Goal: Information Seeking & Learning: Understand process/instructions

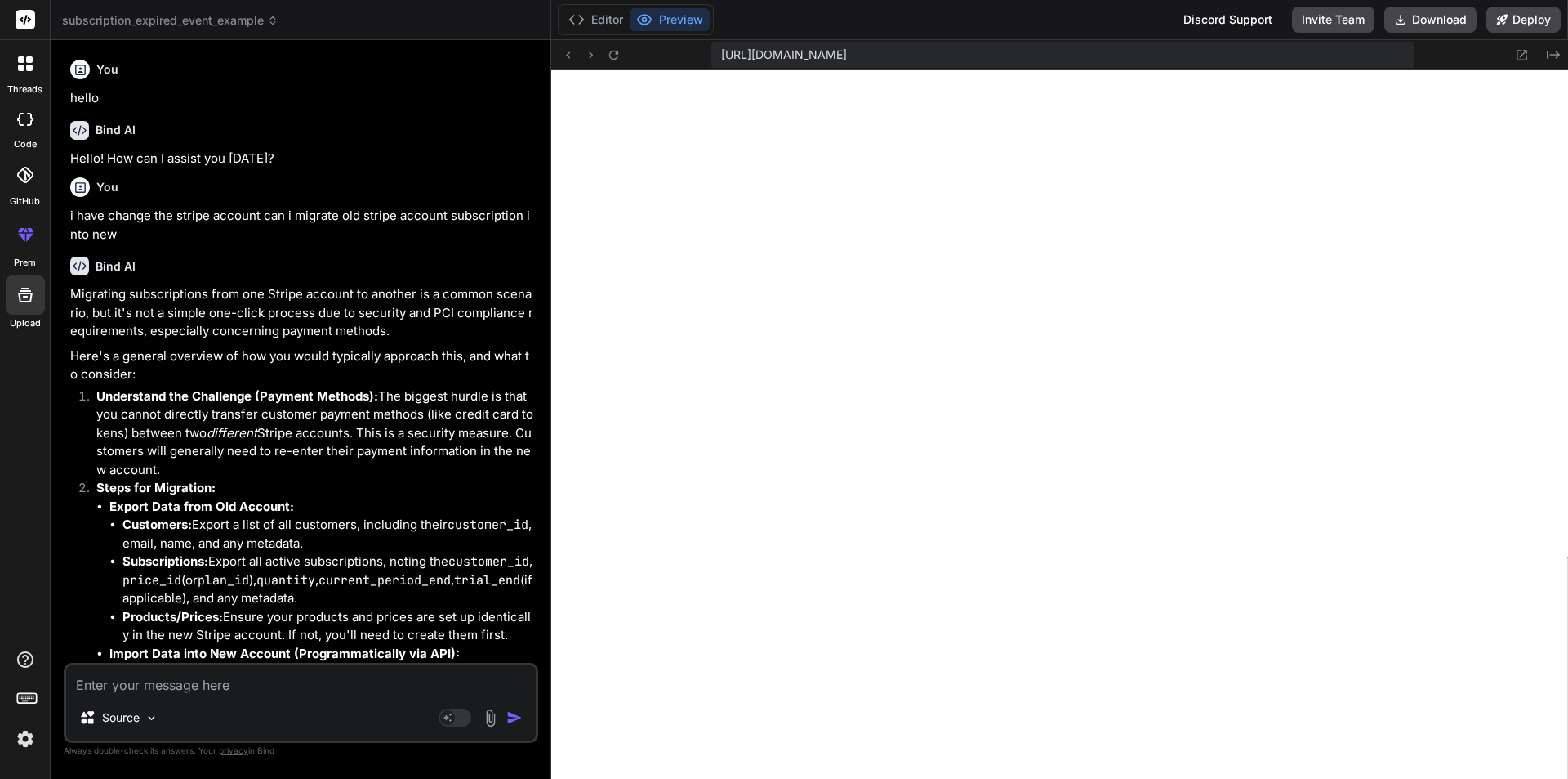
scroll to position [606, 0]
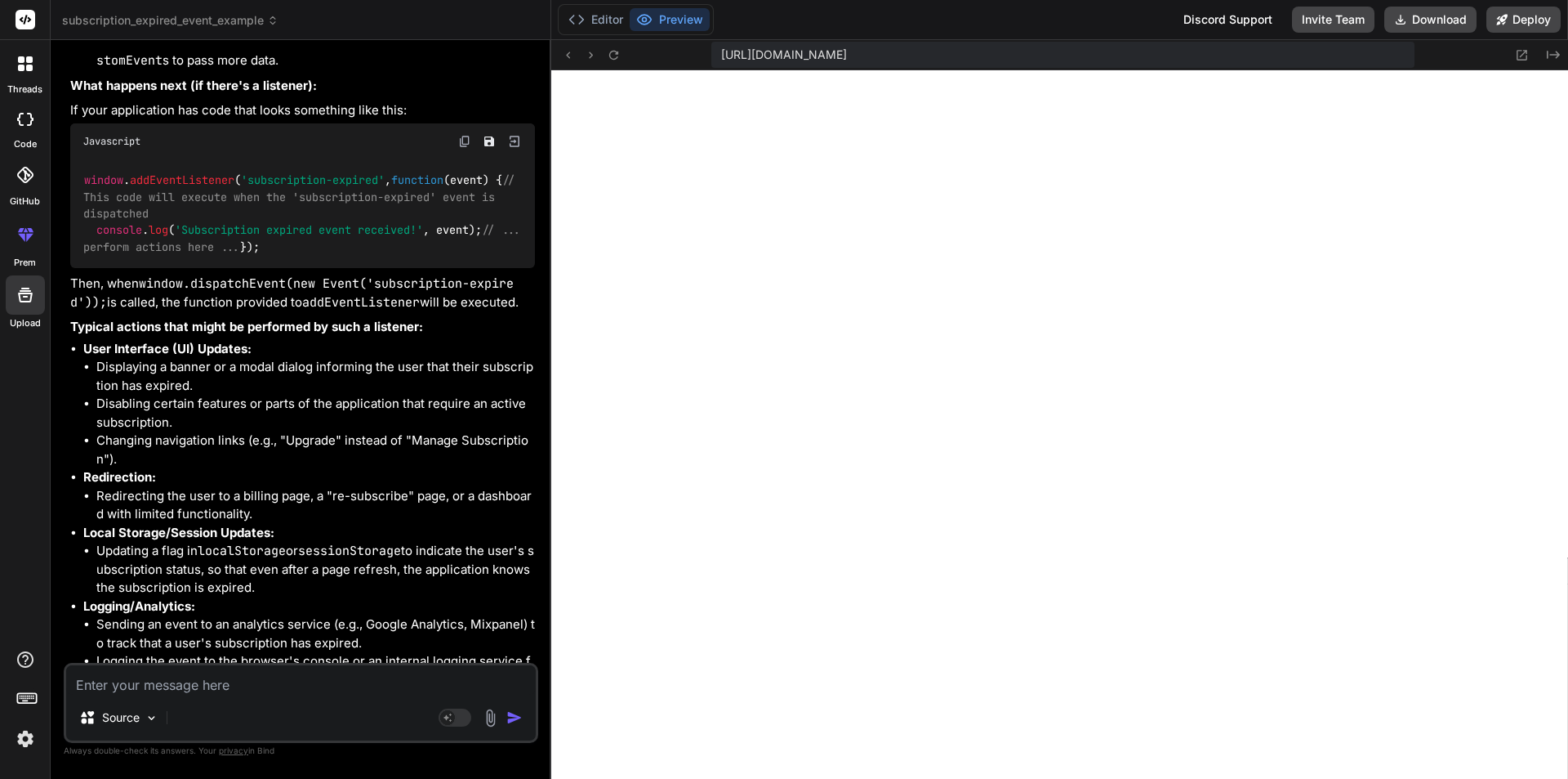
click at [287, 681] on textarea at bounding box center [301, 680] width 470 height 30
type textarea "h"
type textarea "x"
type textarea "ho"
type textarea "x"
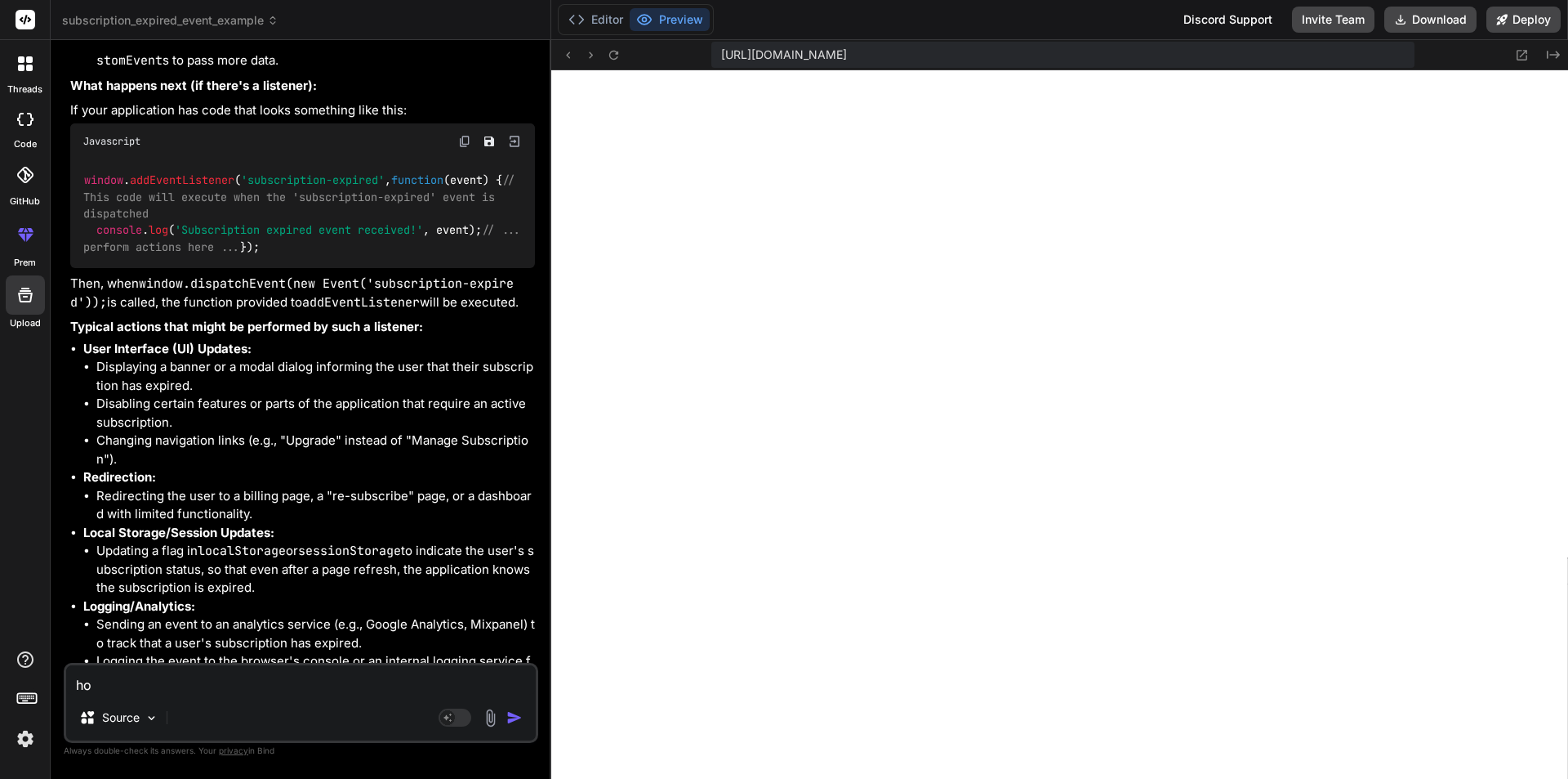
type textarea "how"
type textarea "x"
type textarea "how"
type textarea "x"
type textarea "how t"
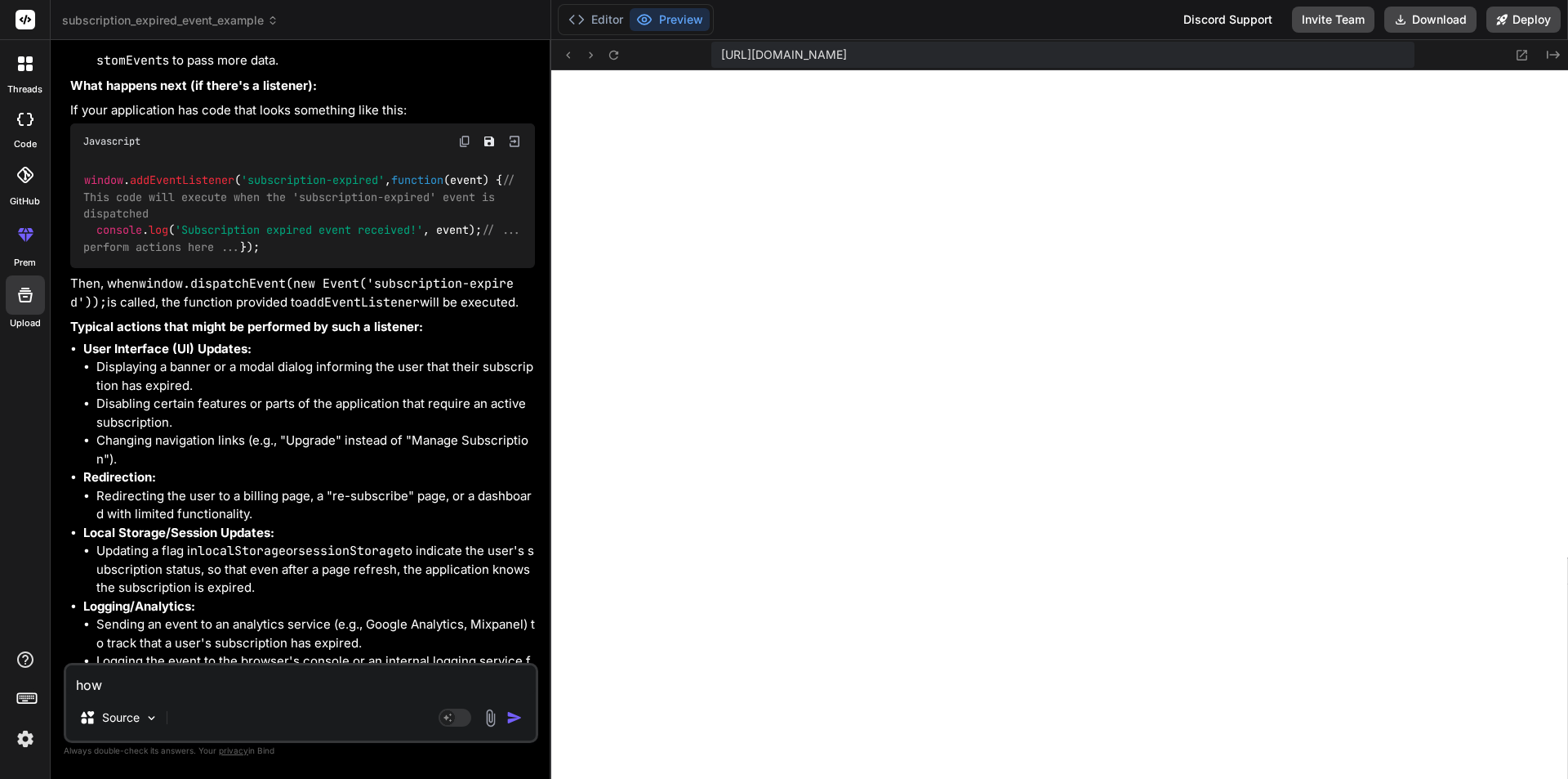
type textarea "x"
type textarea "how to"
type textarea "x"
type textarea "how to"
type textarea "x"
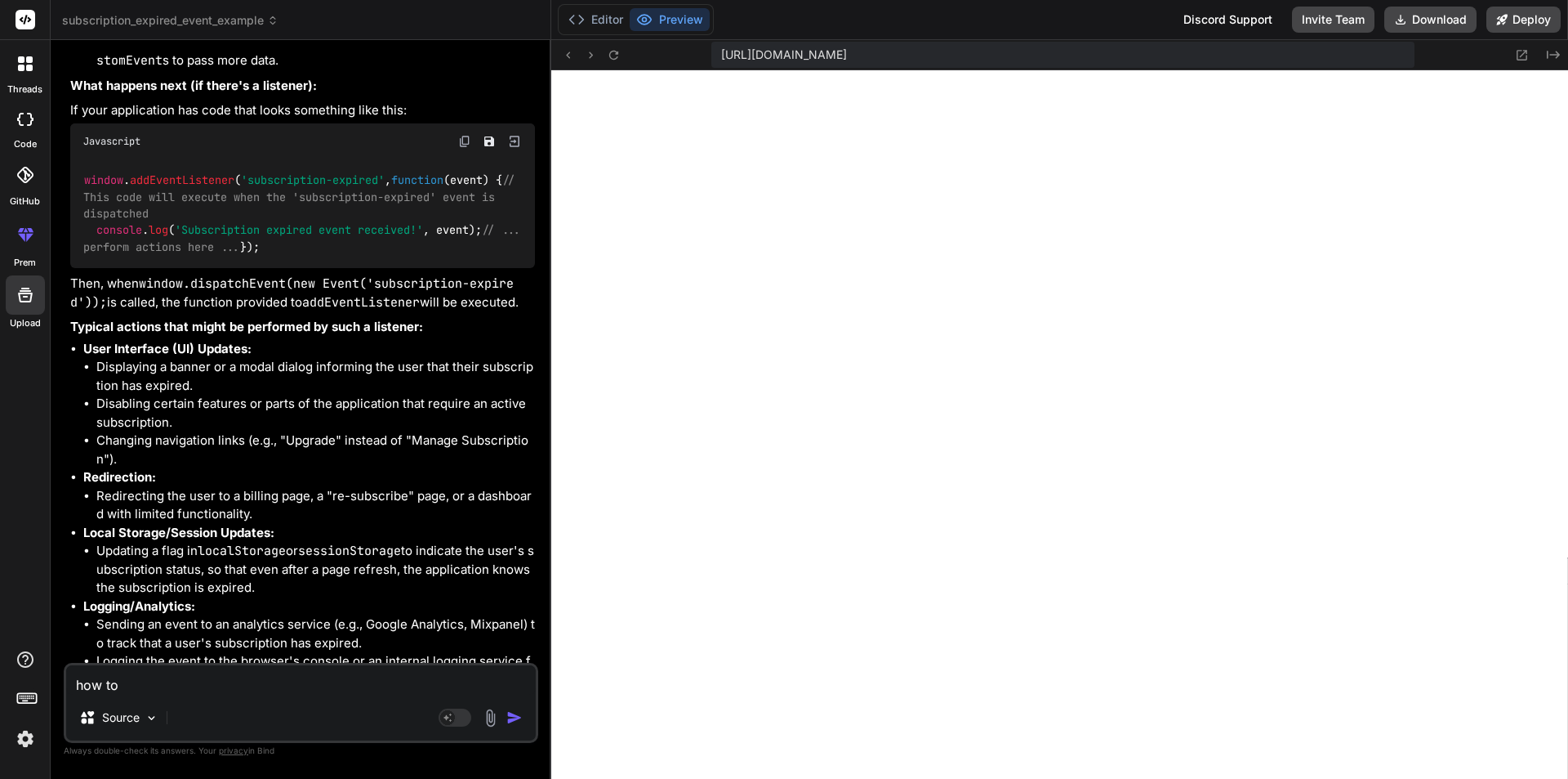
type textarea "how to t"
type textarea "x"
type textarea "how to ta"
type textarea "x"
type textarea "how to tak"
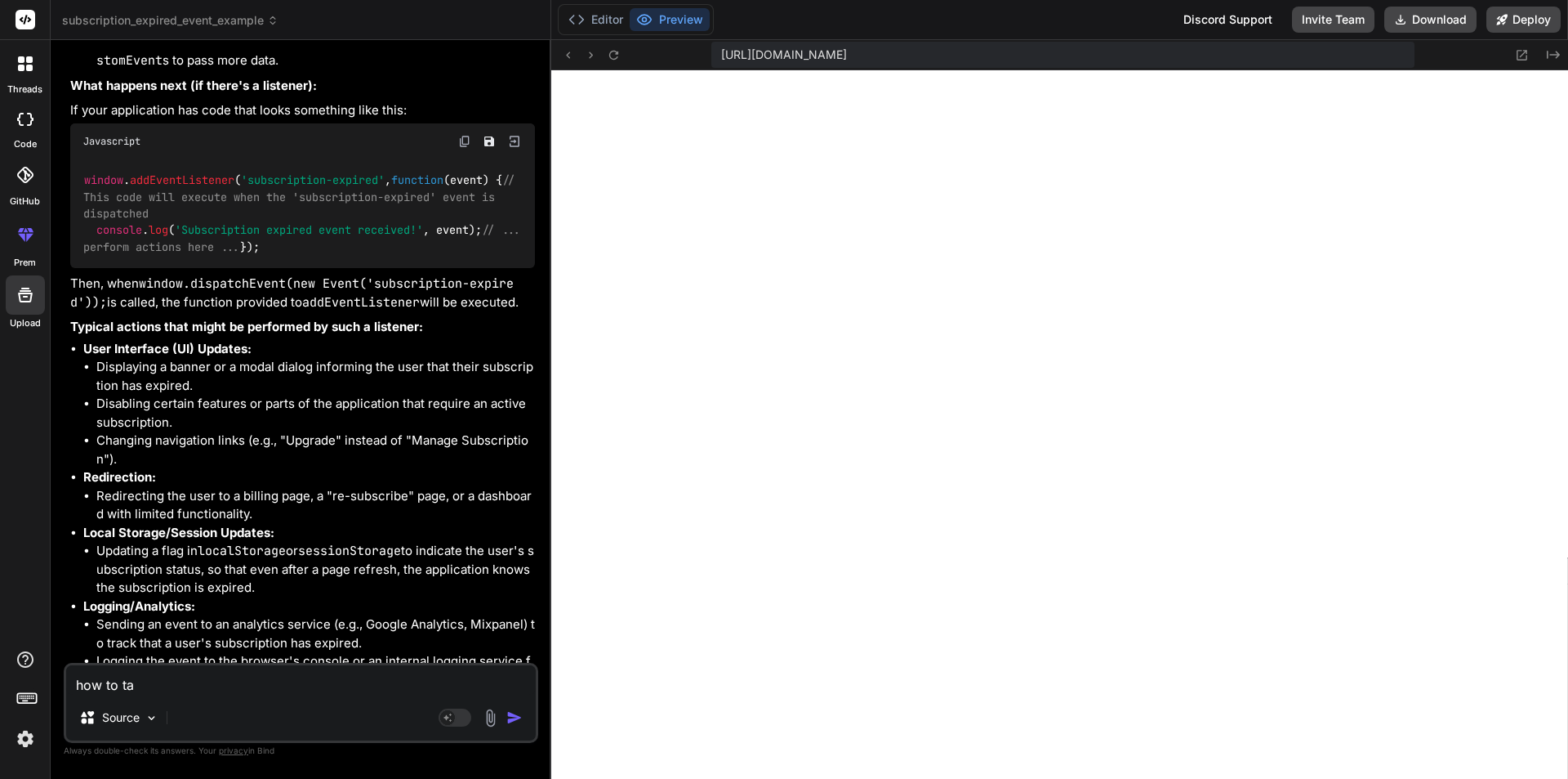
type textarea "x"
type textarea "how to take"
type textarea "x"
type textarea "how to take"
type textarea "x"
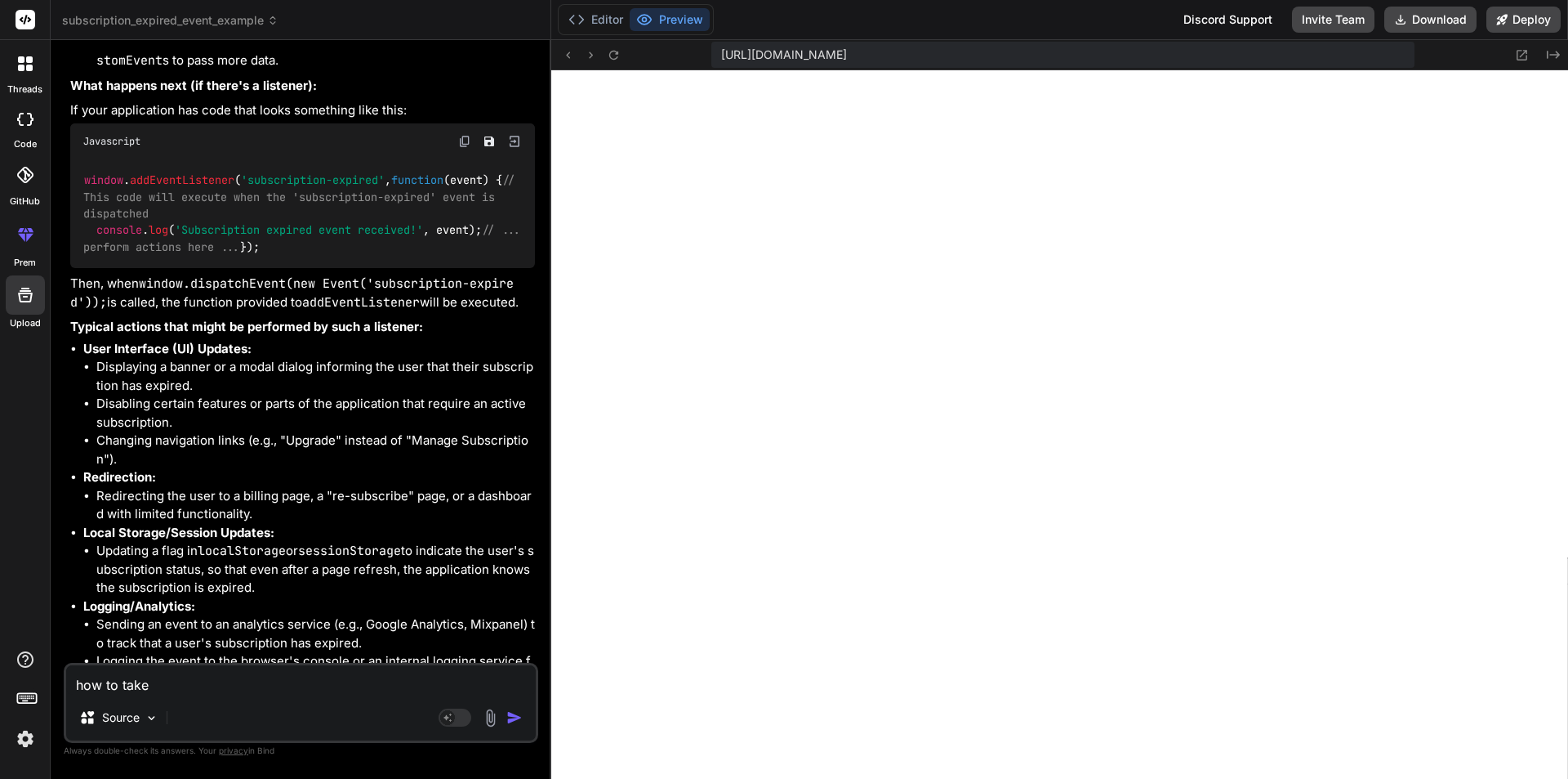
type textarea "how to take b"
type textarea "x"
type textarea "how to take ba"
type textarea "x"
type textarea "how to take bac"
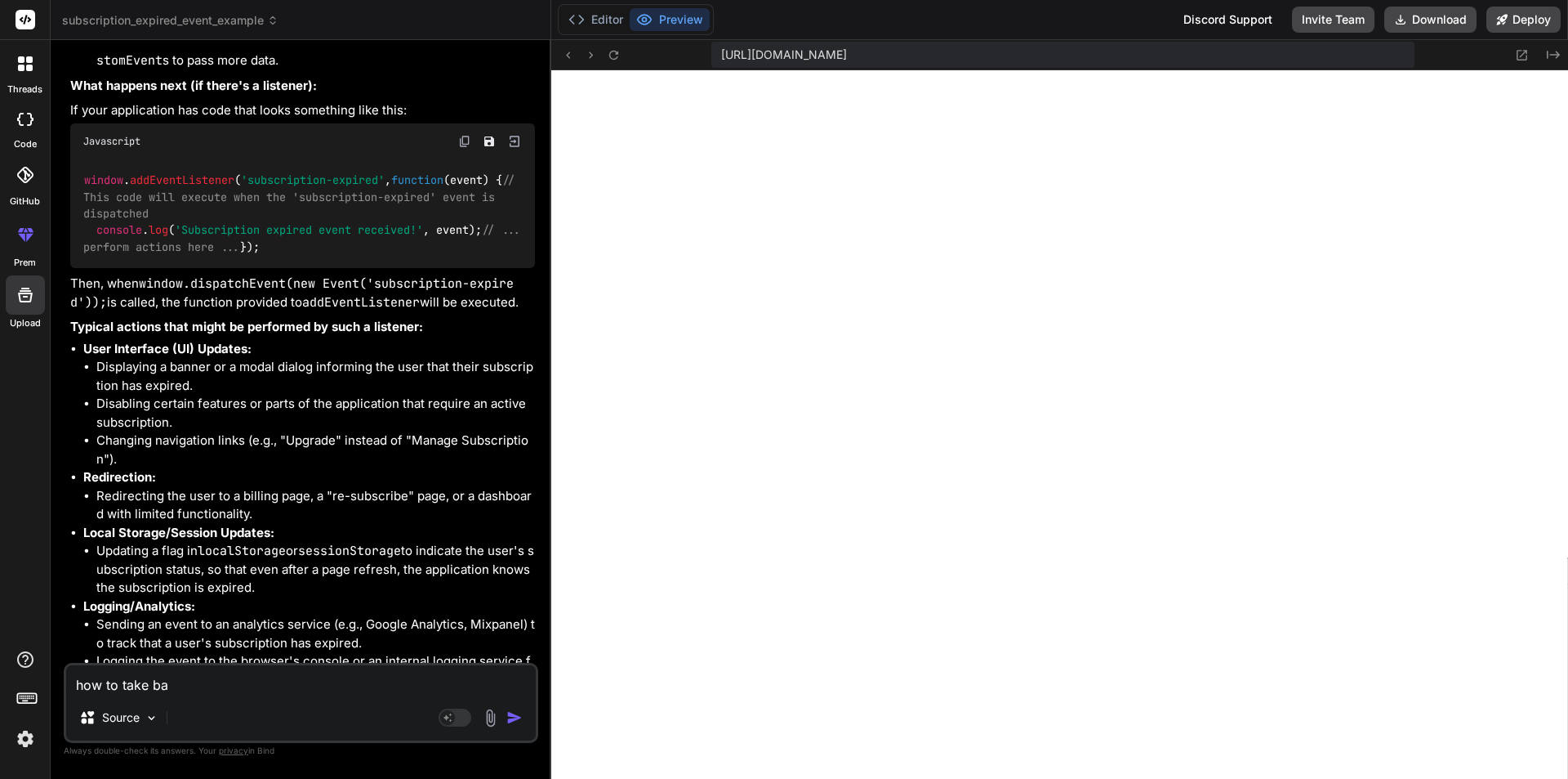
type textarea "x"
type textarea "how to take ba"
type textarea "x"
type textarea "how to take bac"
type textarea "x"
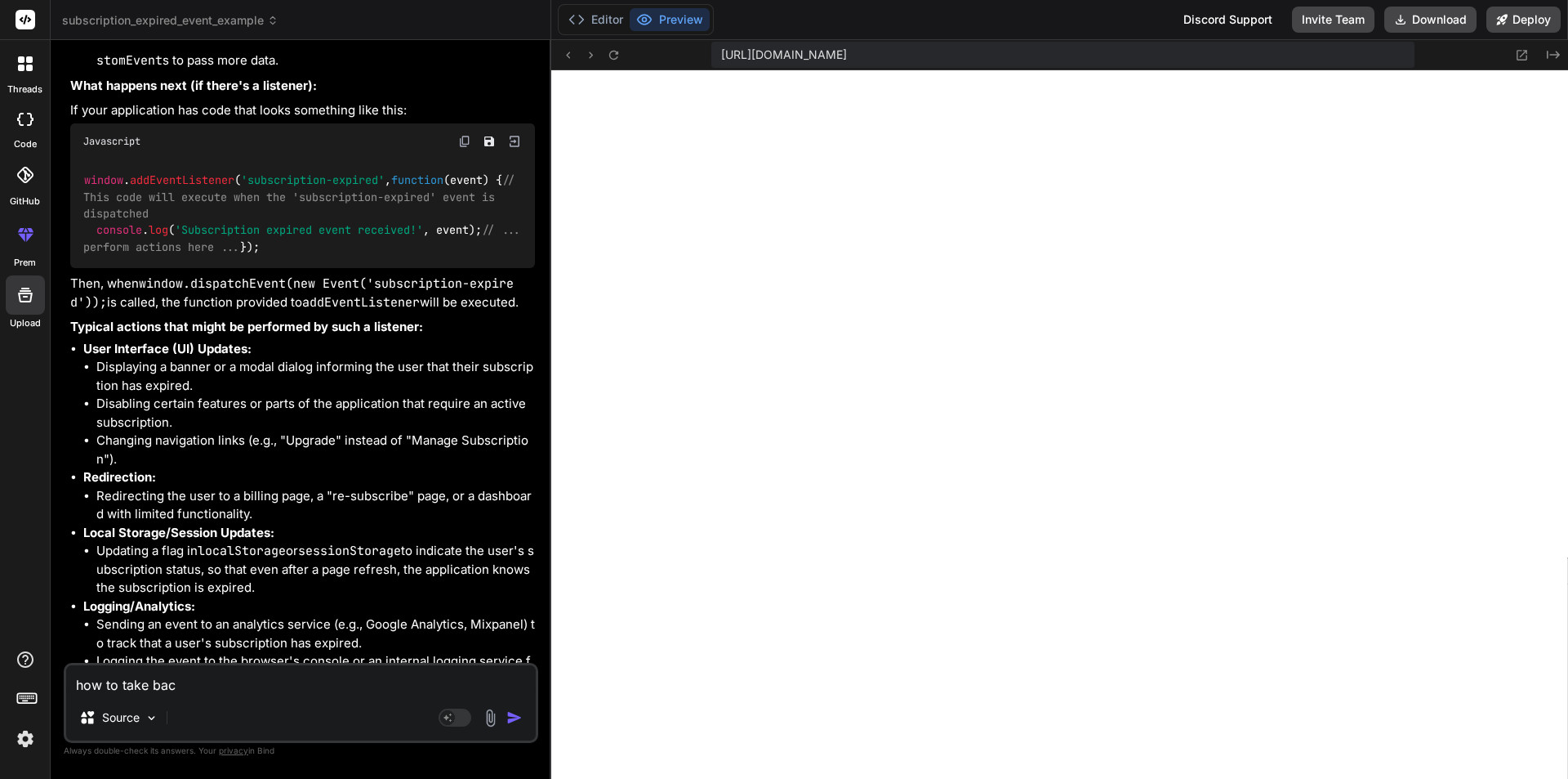
type textarea "how to take back"
type textarea "x"
type textarea "how to take backu"
type textarea "x"
type textarea "how to take backup"
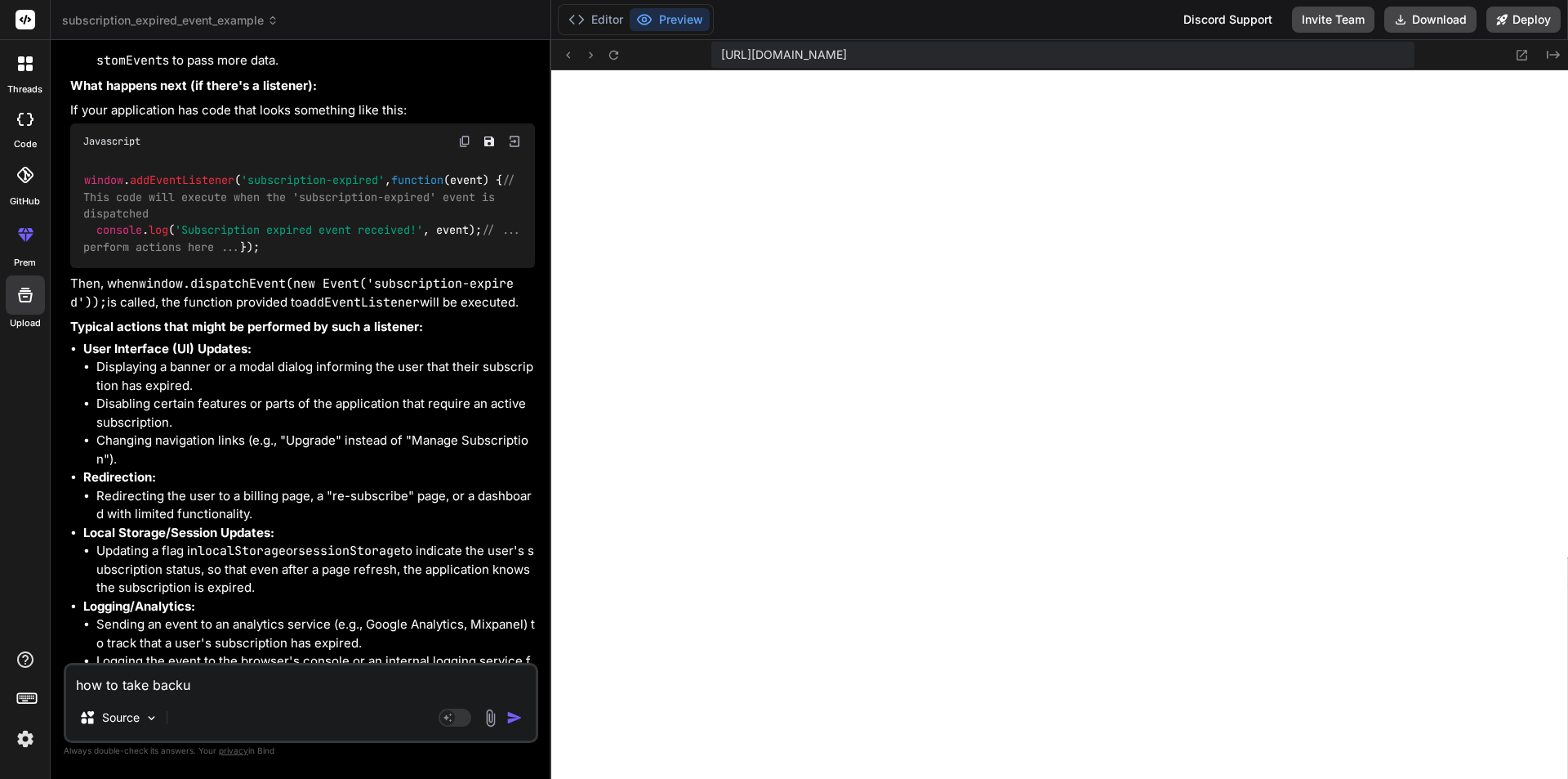
type textarea "x"
type textarea "how to take backup"
type textarea "x"
type textarea "how to take backup i"
type textarea "x"
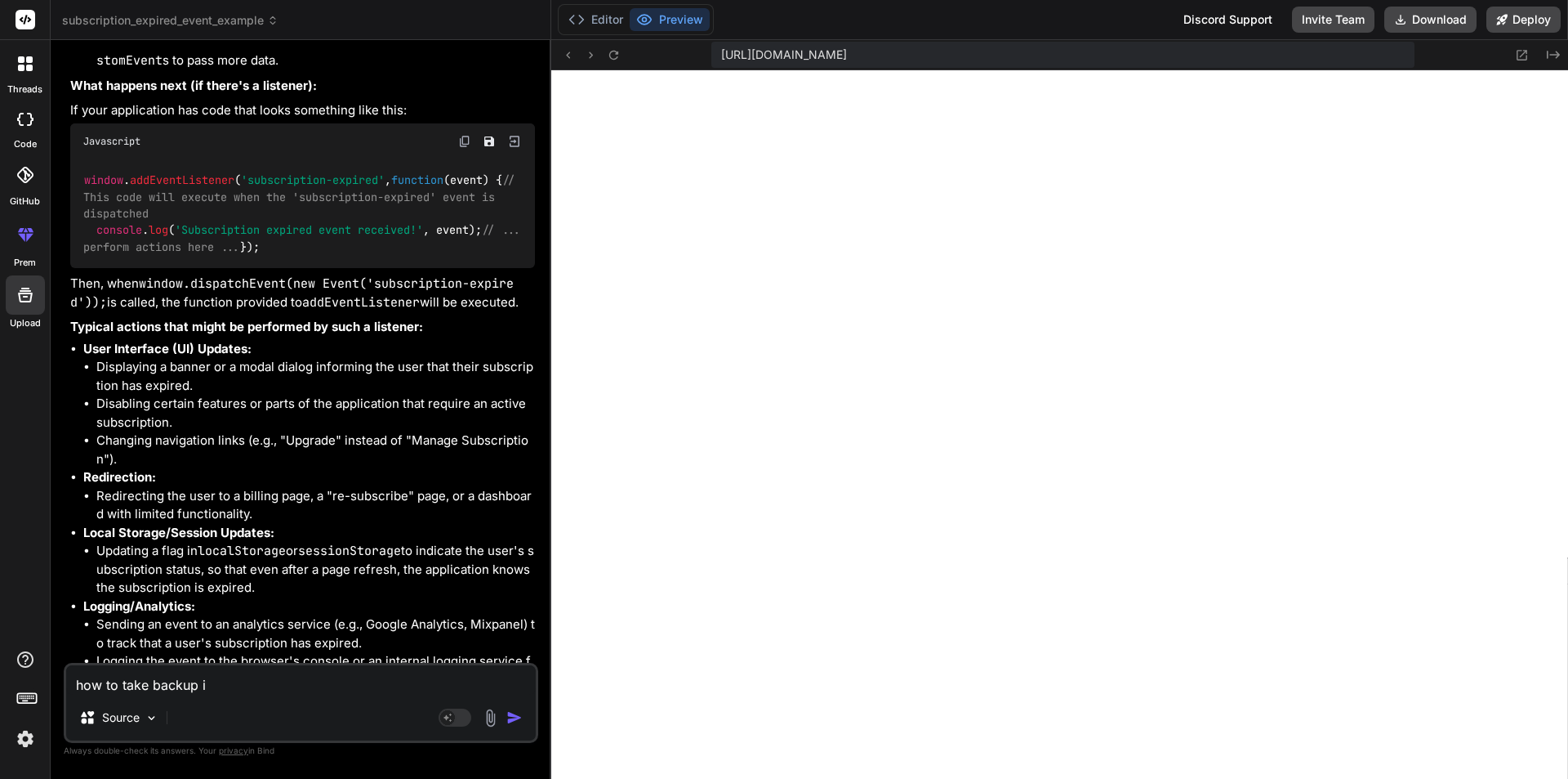
type textarea "how to take backup in"
type textarea "x"
type textarea "how to take backup in"
type textarea "x"
type textarea "how to take backup in m"
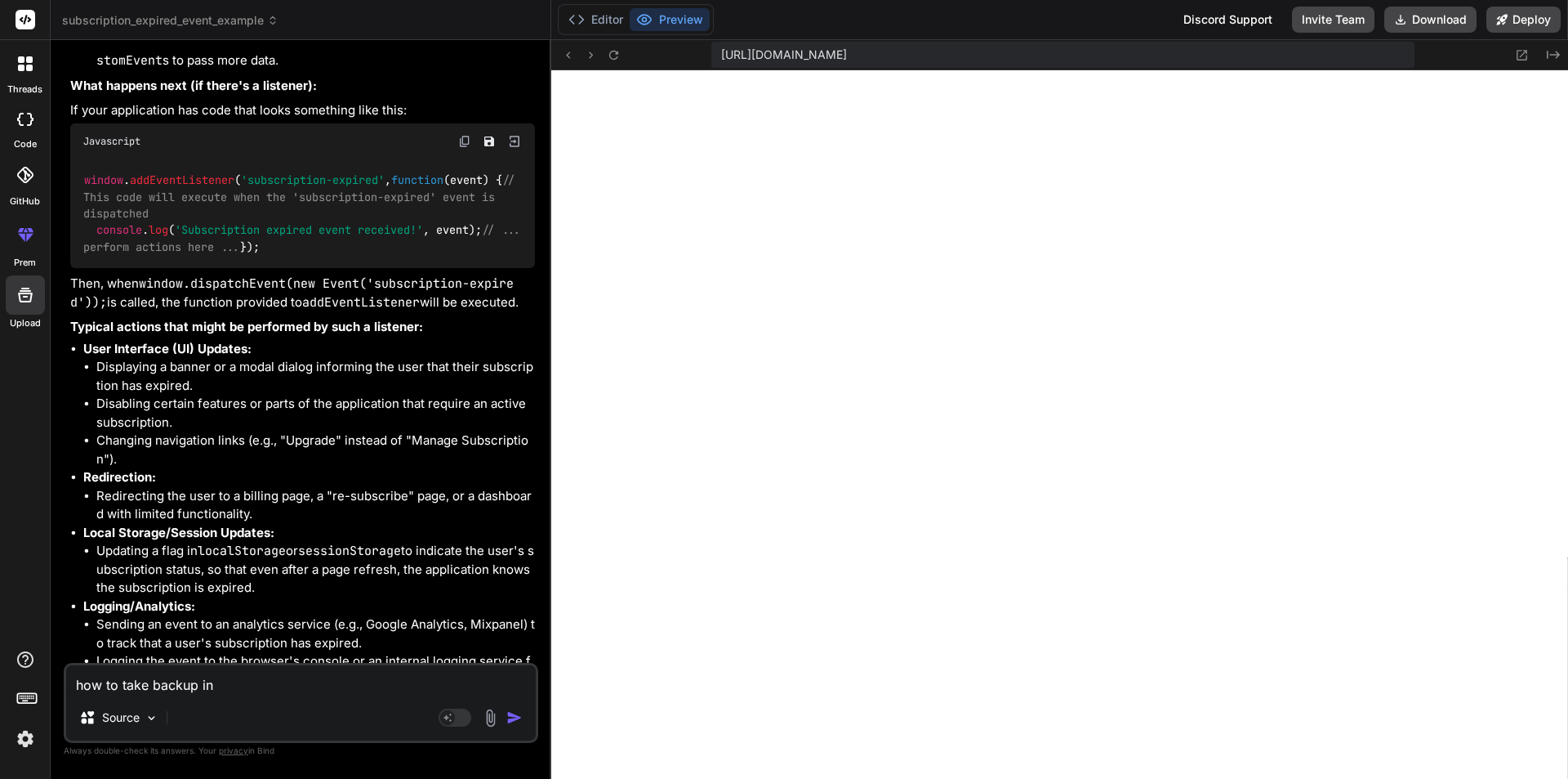
type textarea "x"
type textarea "how to take backup in ms"
type textarea "x"
type textarea "how to take backup in ms"
type textarea "x"
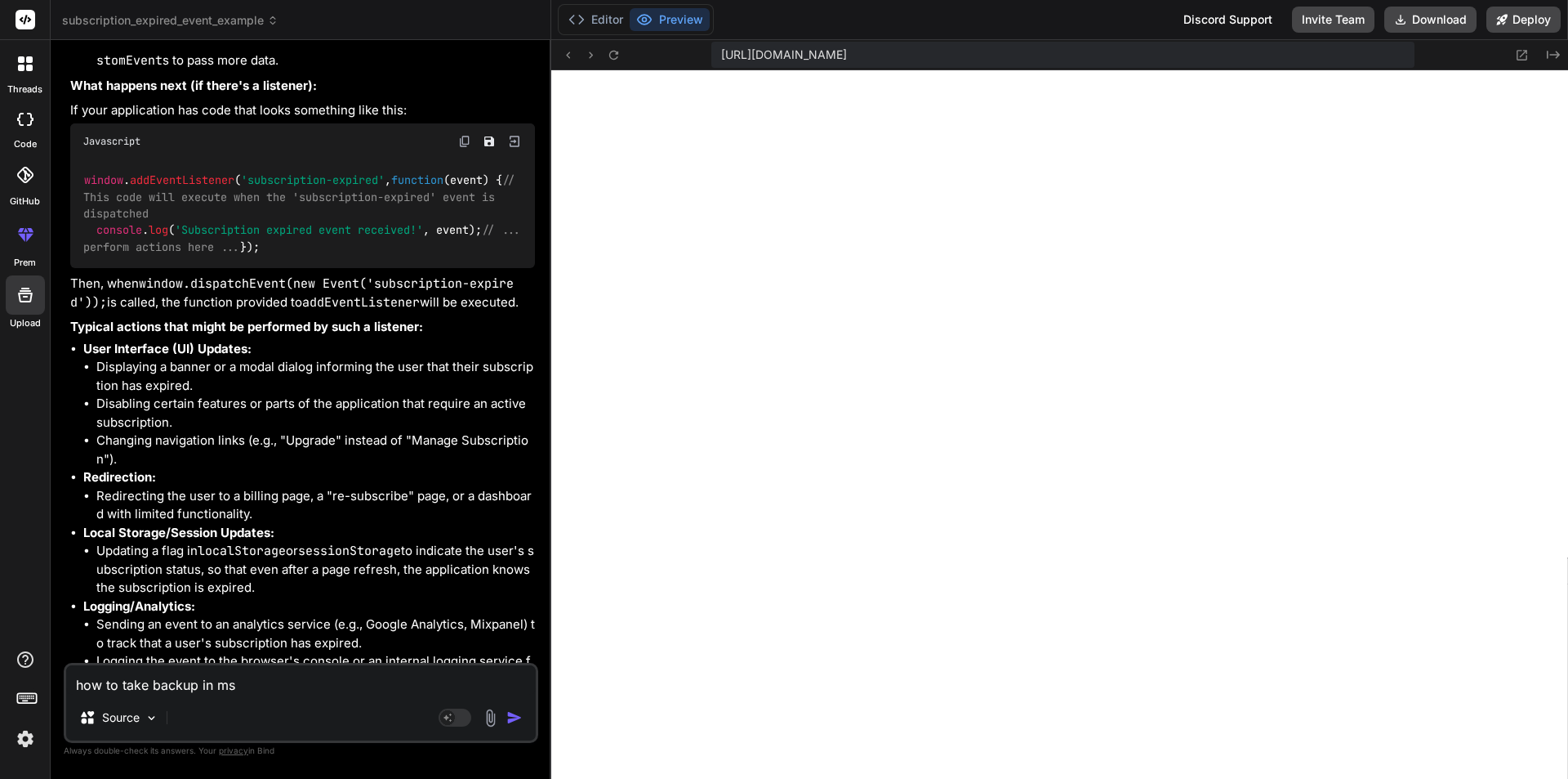
type textarea "how to take backup in ms s"
type textarea "x"
type textarea "how to take backup in ms sq"
type textarea "x"
type textarea "how to take backup in ms sql"
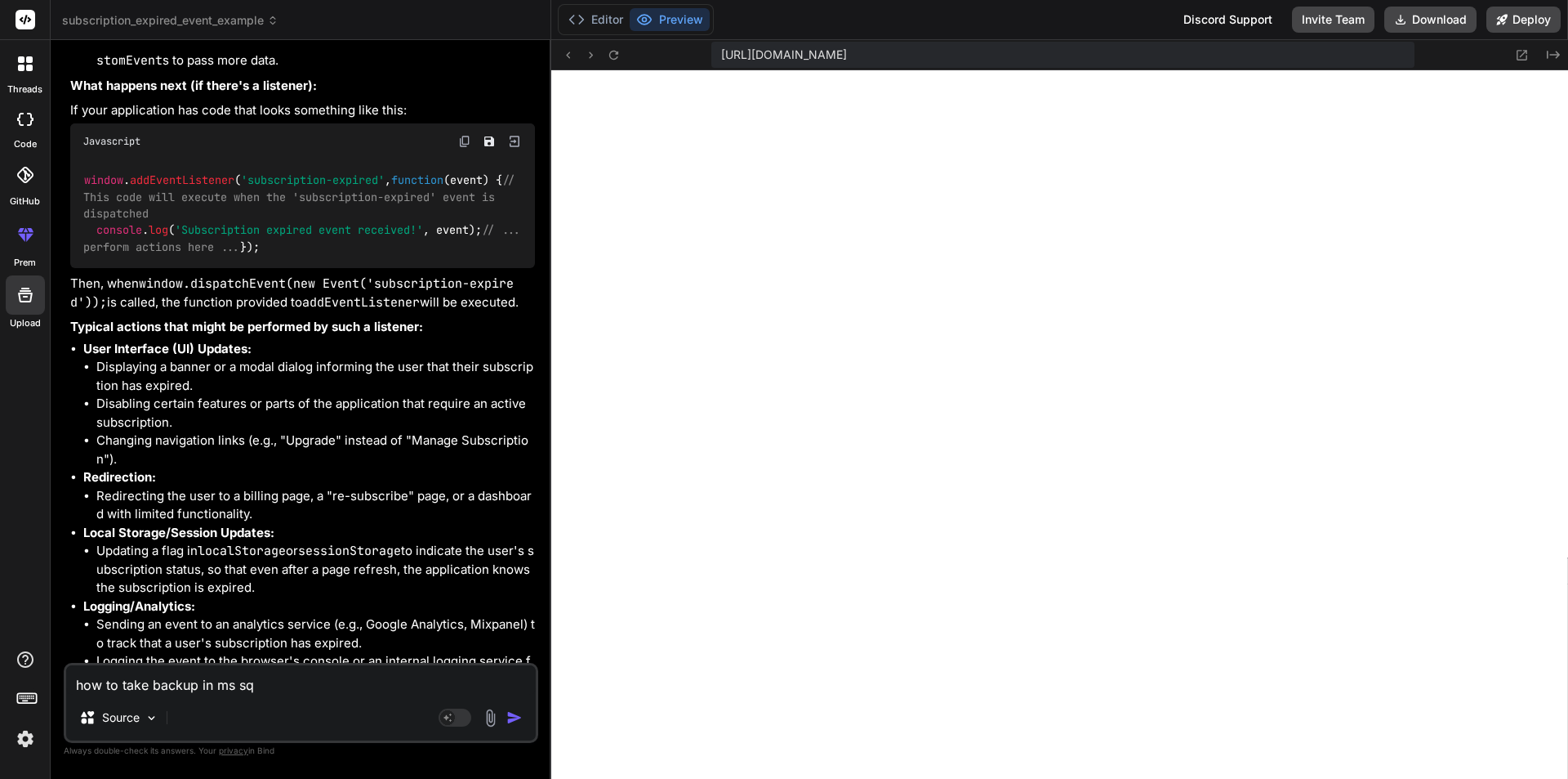
type textarea "x"
type textarea "how to take backup in ms sq"
type textarea "x"
type textarea "how to take backup in ms s"
type textarea "x"
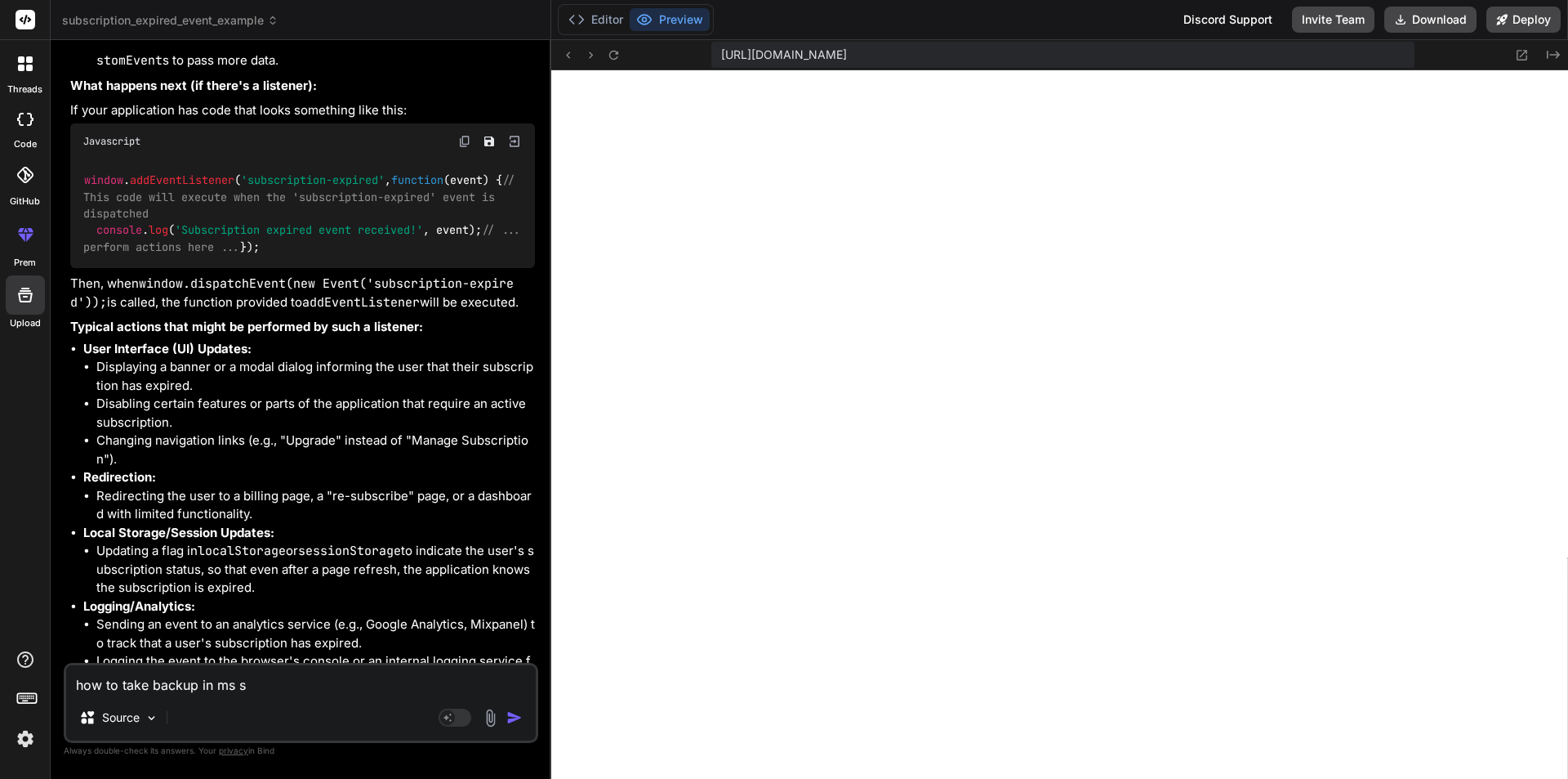
type textarea "how to take backup in ms"
type textarea "x"
type textarea "how to take backup in ms"
type textarea "x"
type textarea "how to take backup in m"
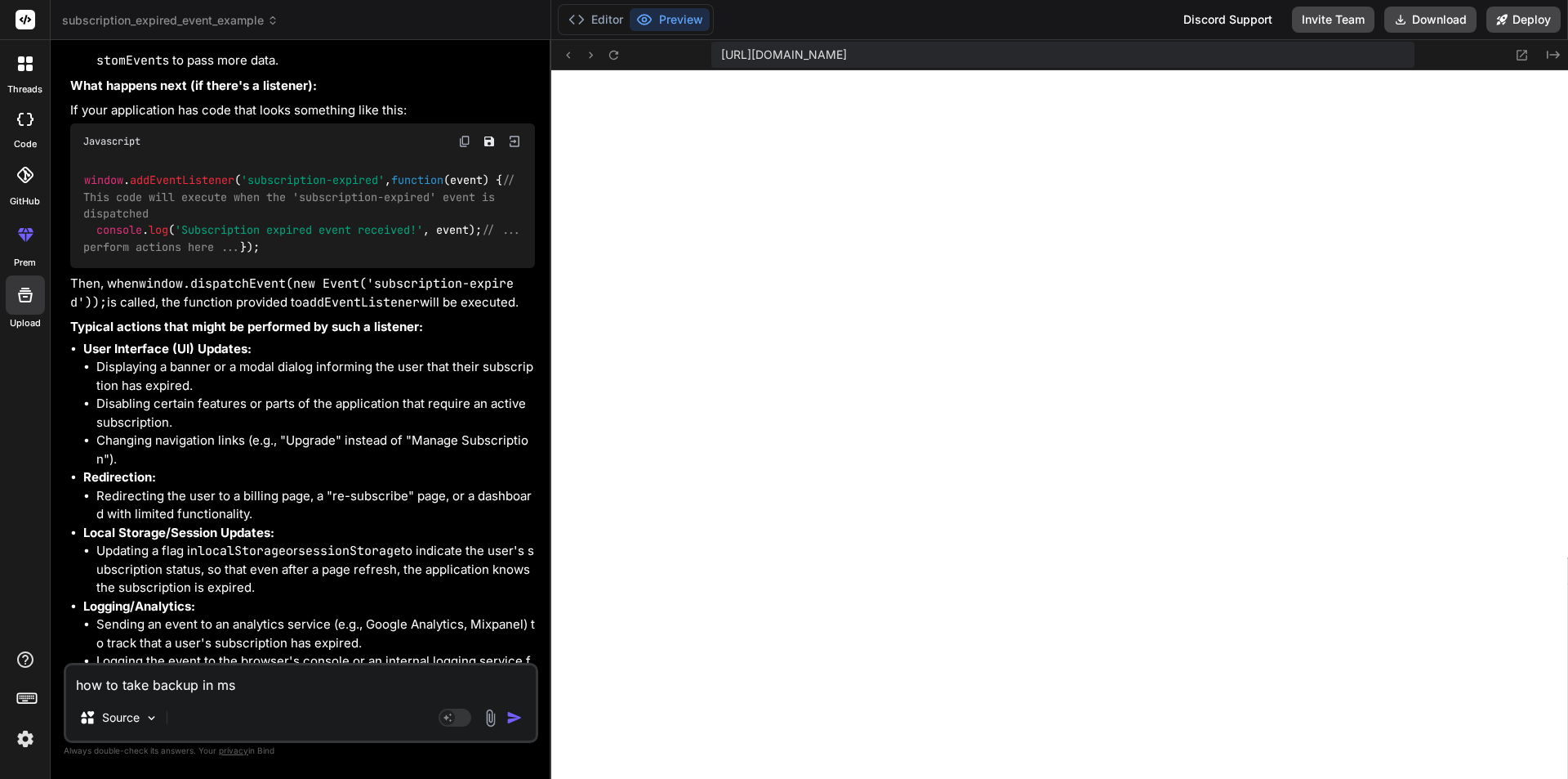
type textarea "x"
type textarea "how to take backup in ms"
type textarea "x"
type textarea "how to take backup in ms"
type textarea "x"
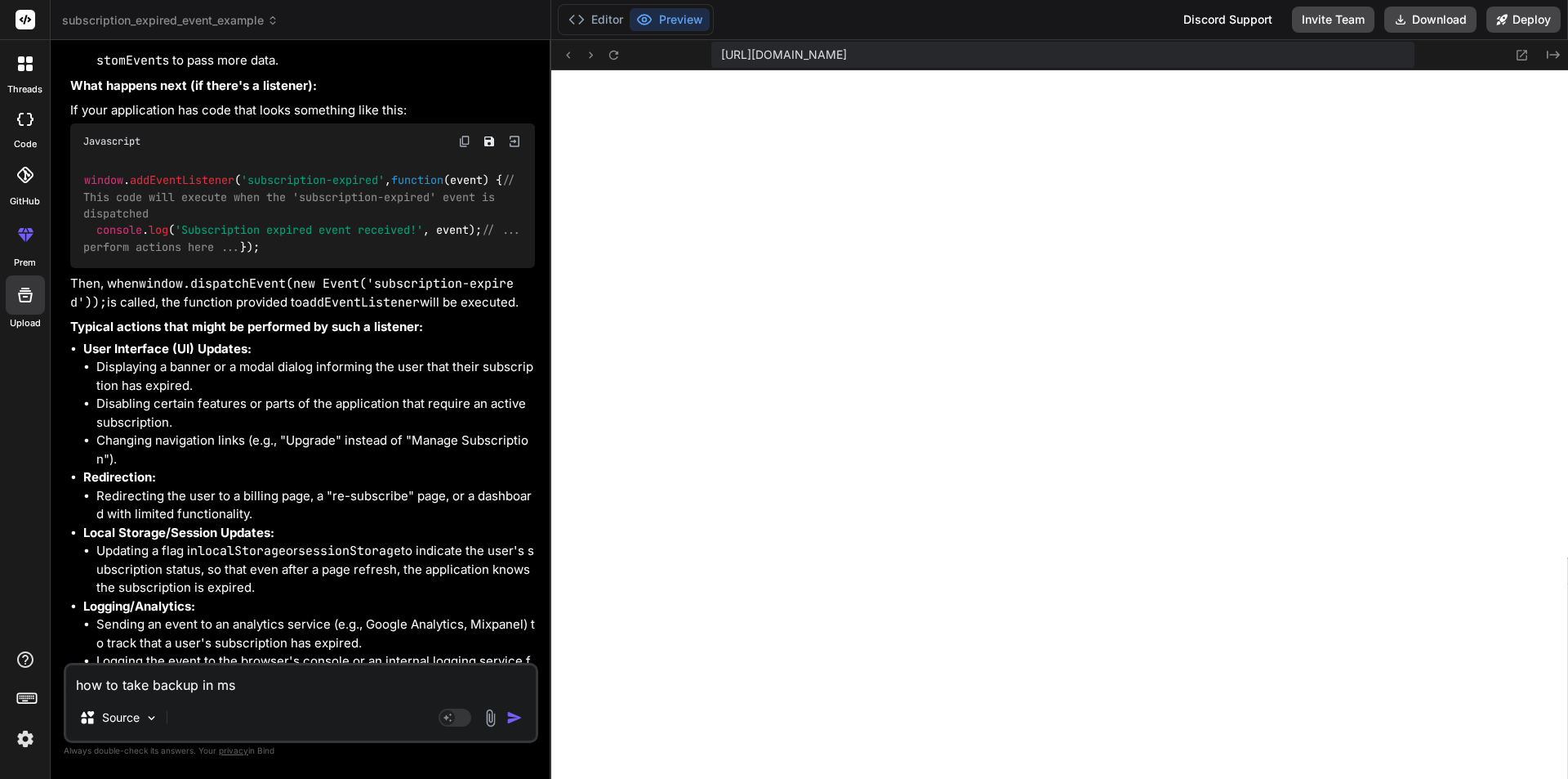
type textarea "how to take backup in ms s"
type textarea "x"
type textarea "how to take backup in ms sq"
type textarea "x"
type textarea "how to take backup in ms sql"
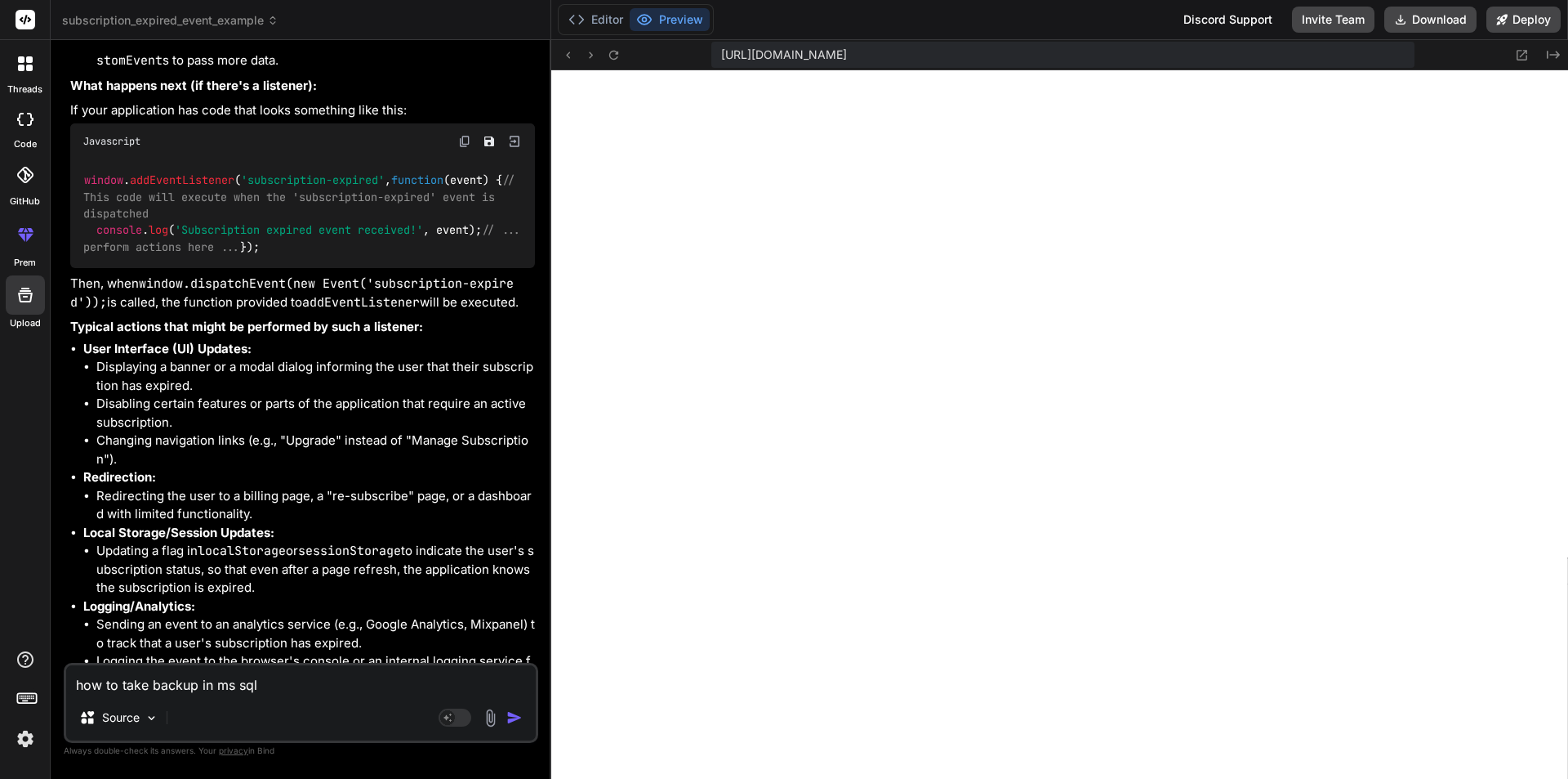
type textarea "x"
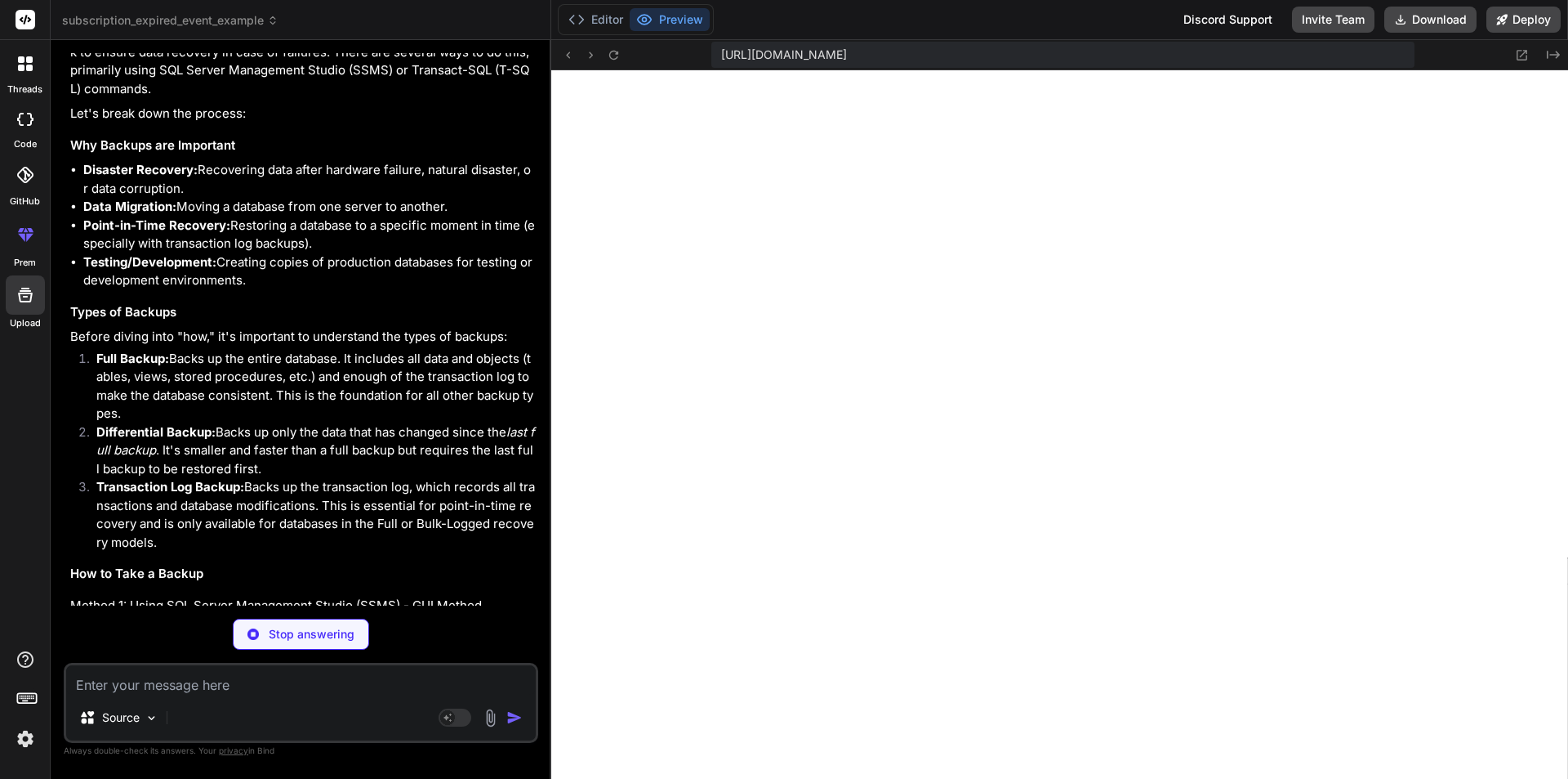
scroll to position [6850, 0]
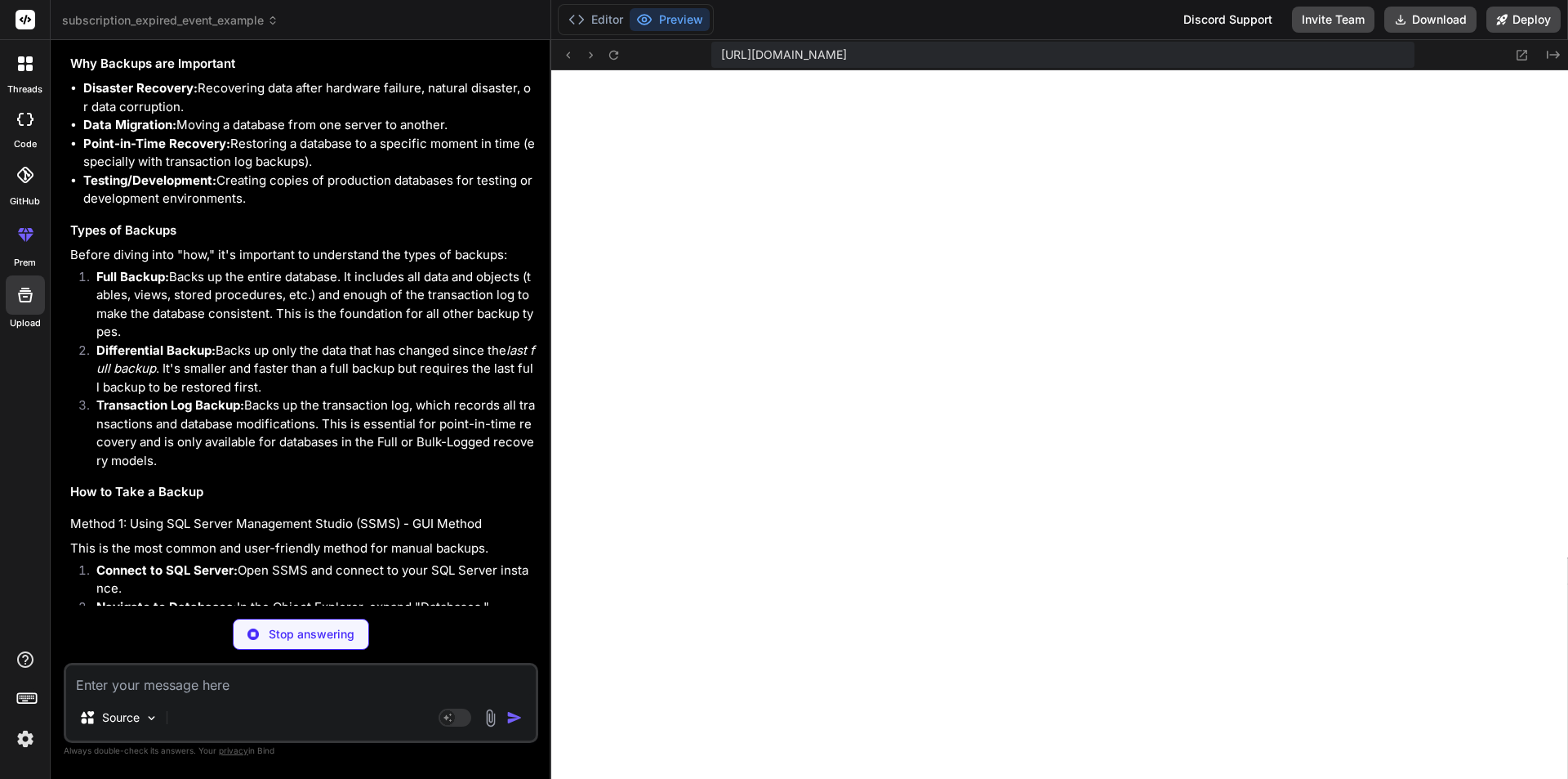
type textarea "x"
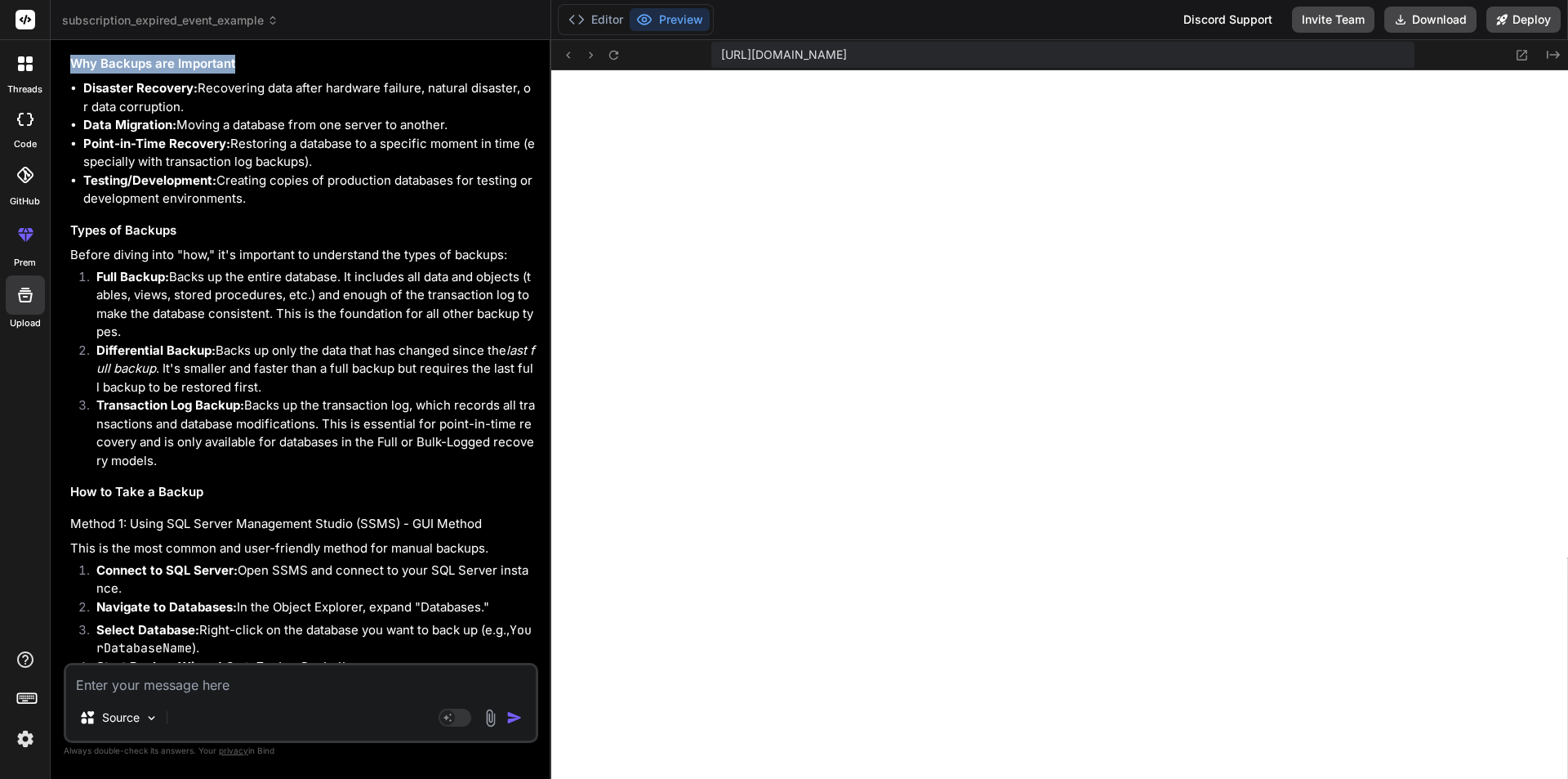
drag, startPoint x: 255, startPoint y: 304, endPoint x: 67, endPoint y: 298, distance: 188.1
click at [67, 298] on div "You hello Bind AI Hello! How can I assist you [DATE]? You i have change the str…" at bounding box center [303, 358] width 472 height 609
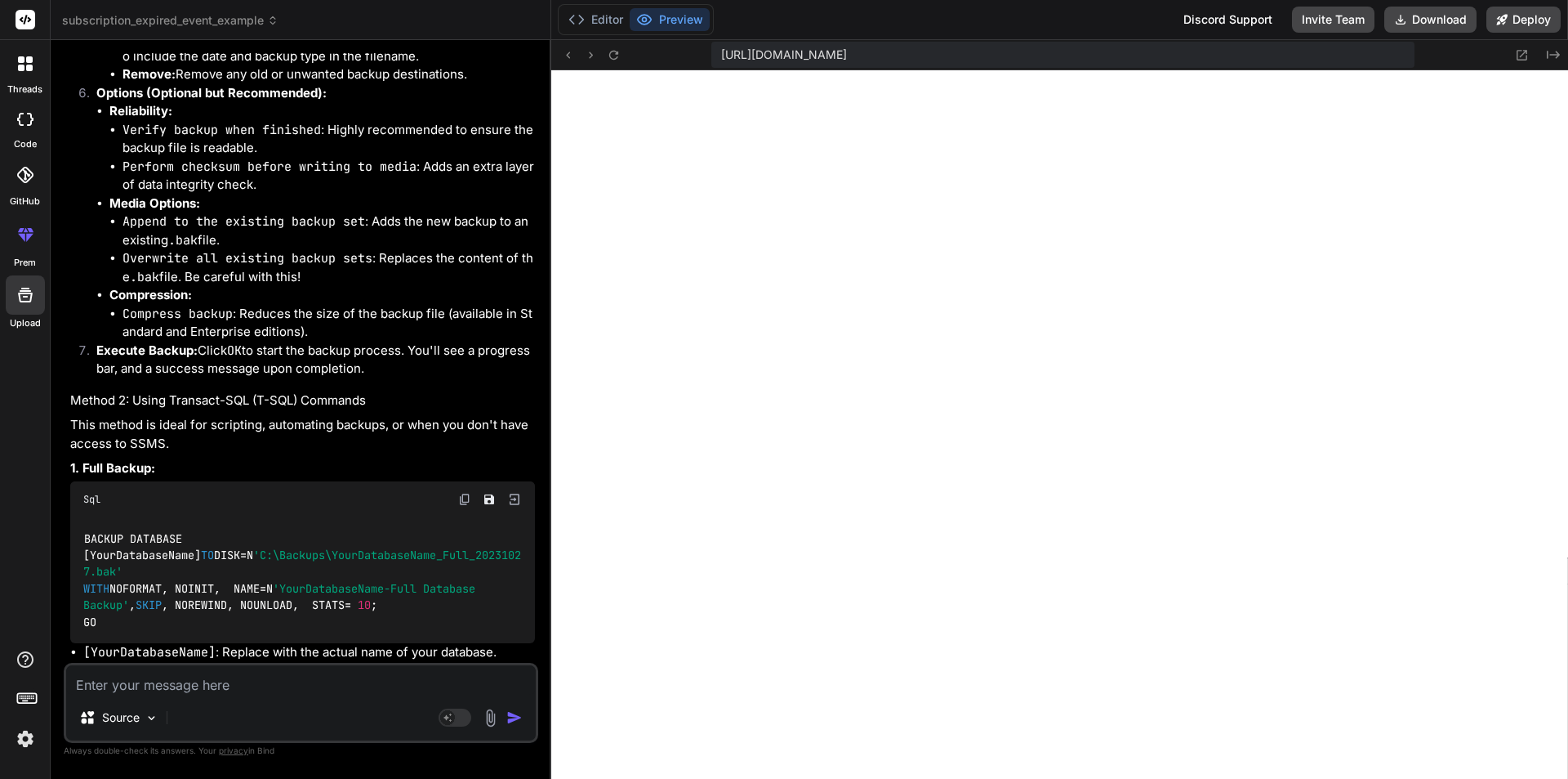
scroll to position [7585, 0]
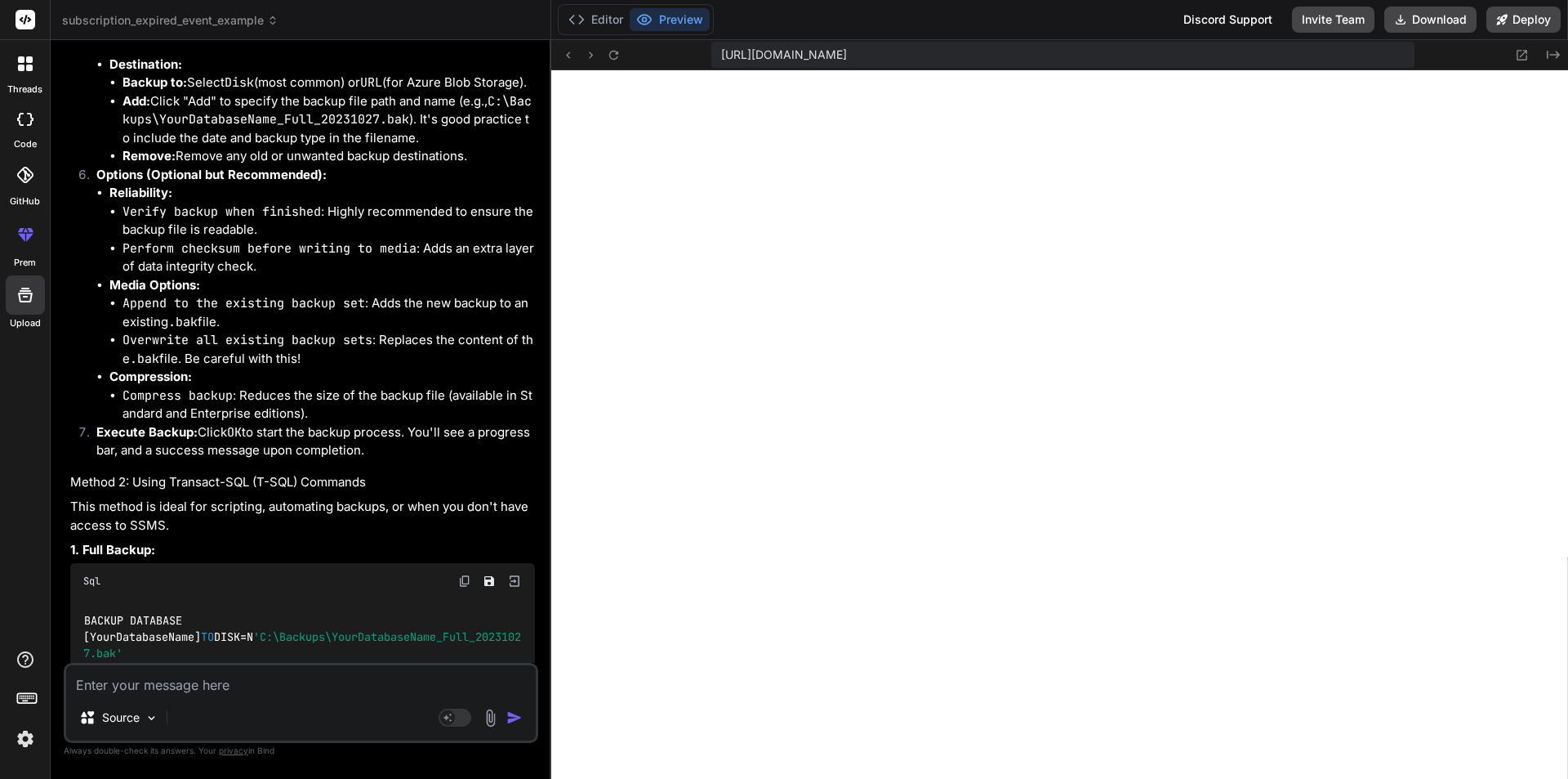
drag, startPoint x: 178, startPoint y: 210, endPoint x: 402, endPoint y: 210, distance: 224.0
drag, startPoint x: 193, startPoint y: 228, endPoint x: 434, endPoint y: 224, distance: 241.0
drag, startPoint x: 182, startPoint y: 247, endPoint x: 249, endPoint y: 263, distance: 68.9
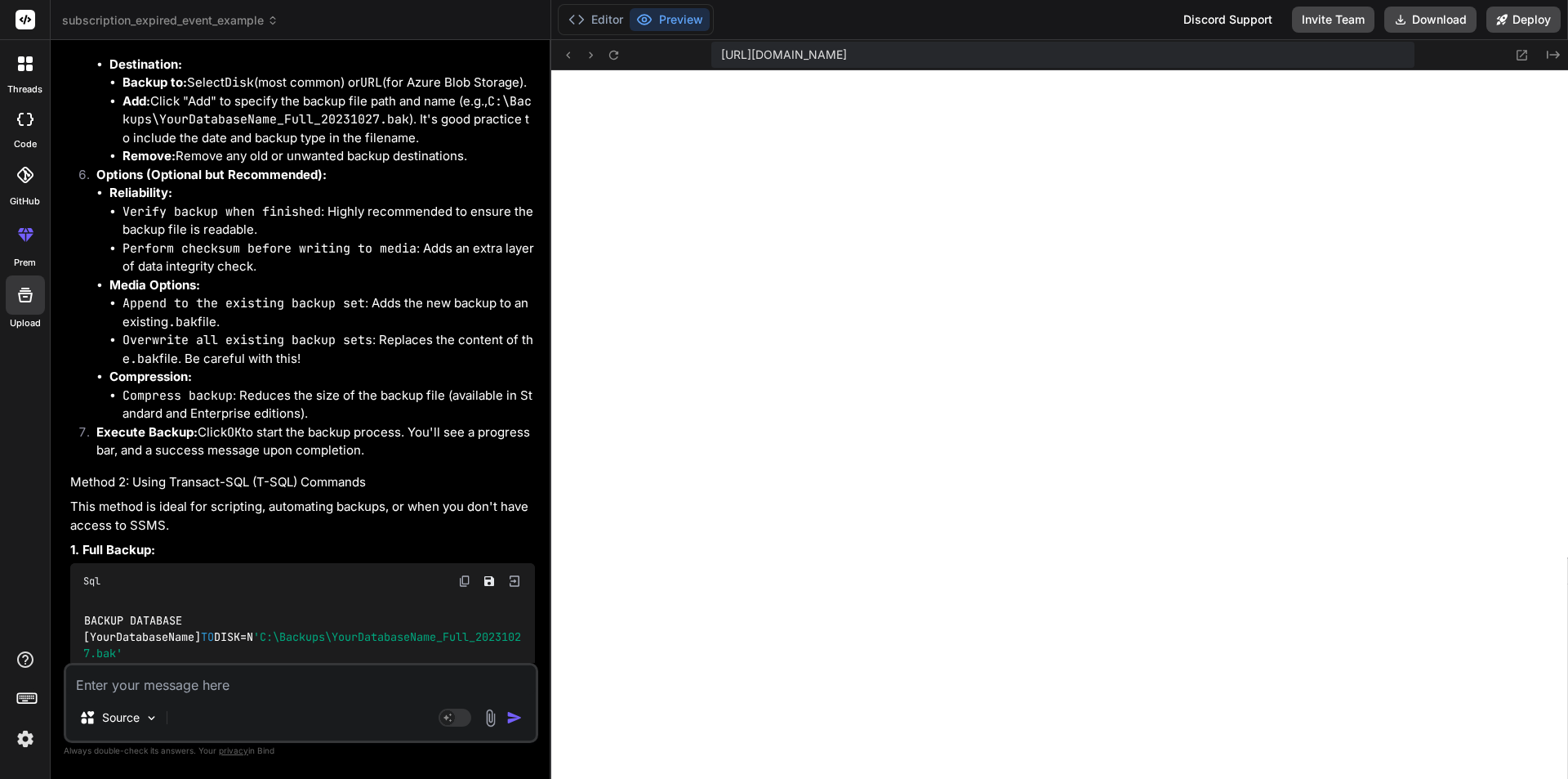
click at [249, 37] on li "Component: Select Database (for Full/Differential) or Files and Filegroups (for…" at bounding box center [322, 18] width 425 height 37
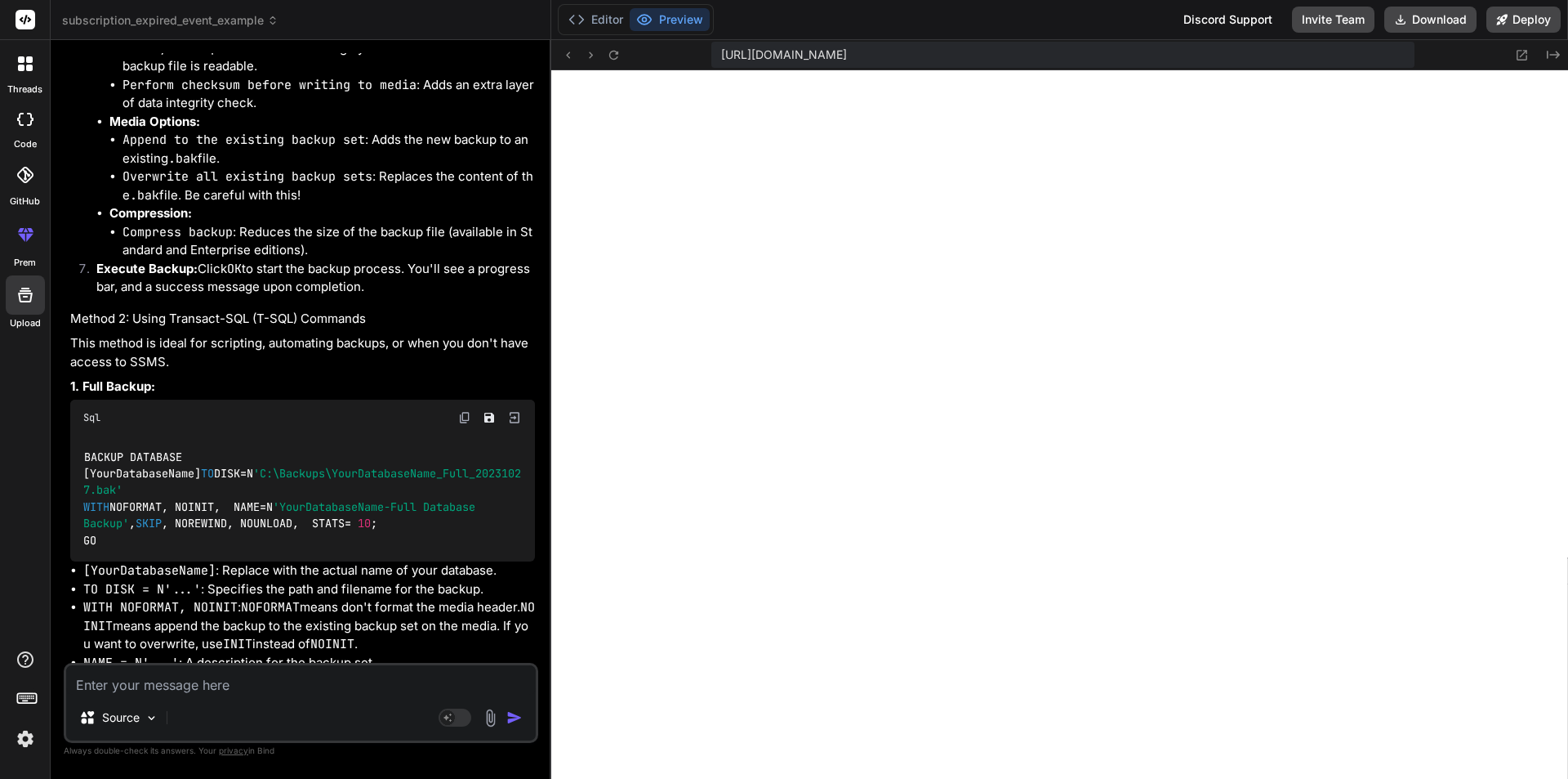
scroll to position [7830, 0]
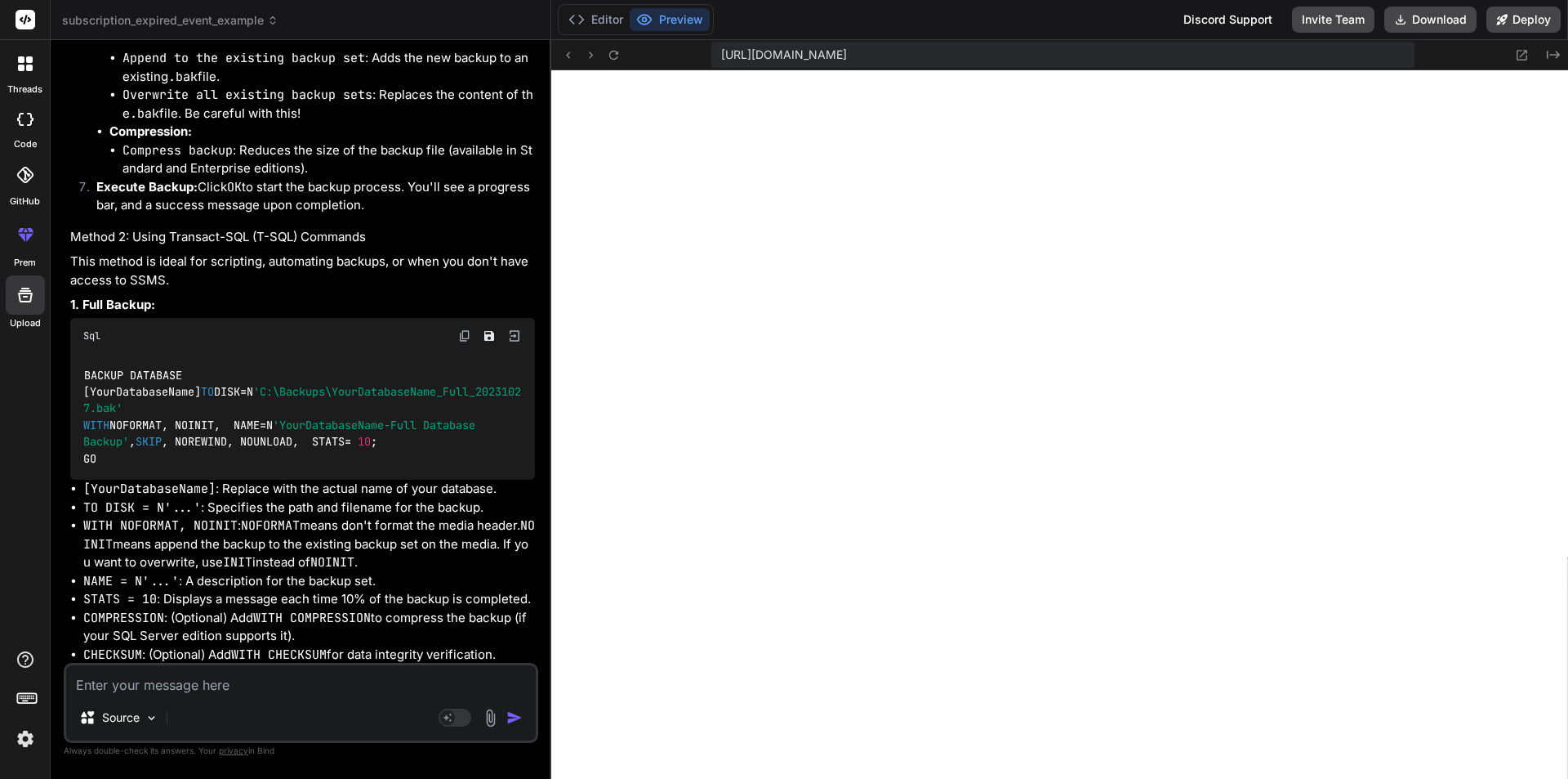
click at [147, 691] on textarea at bounding box center [301, 680] width 470 height 30
paste textarea "UPDATE [iosa-staging].[dbo].[Subscriptions] SET [stripeCustomerId] = NULL where…"
type textarea "UPDATE [iosa-staging].[dbo].[Subscriptions] SET [stripeCustomerId] = NULL where…"
type textarea "x"
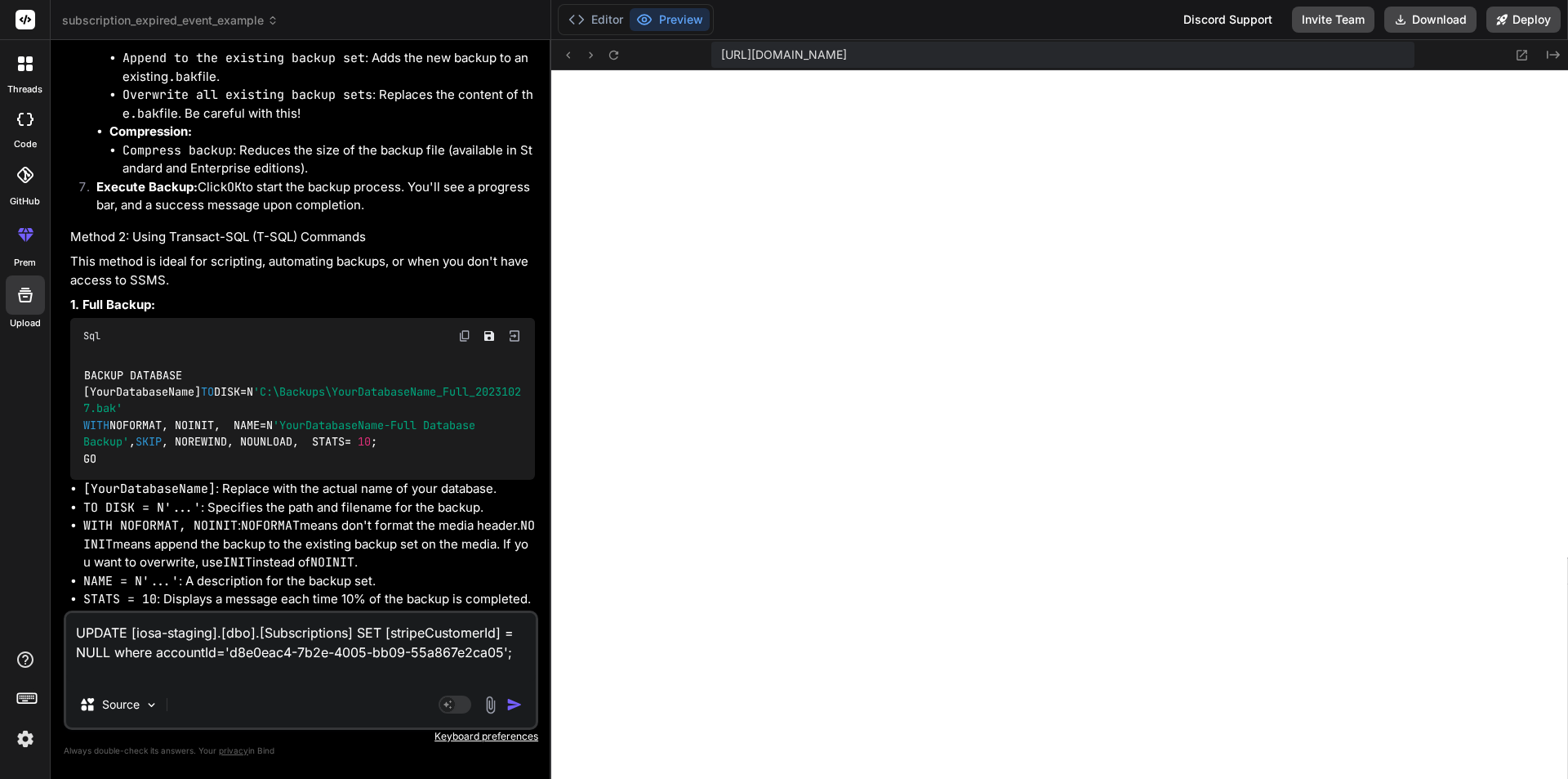
type textarea "UPDATE [iosa-staging].[dbo].[Subscriptions] SET [stripeCustomerId] = NULL where…"
type textarea "x"
type textarea "UPDATE [iosa-staging].[dbo].[Subscriptions] SET [stripeCustomerId] = NULL where…"
type textarea "x"
type textarea "UPDATE [iosa-staging].[dbo].[Subscriptions] SET [stripeCustomerId] = NULL where…"
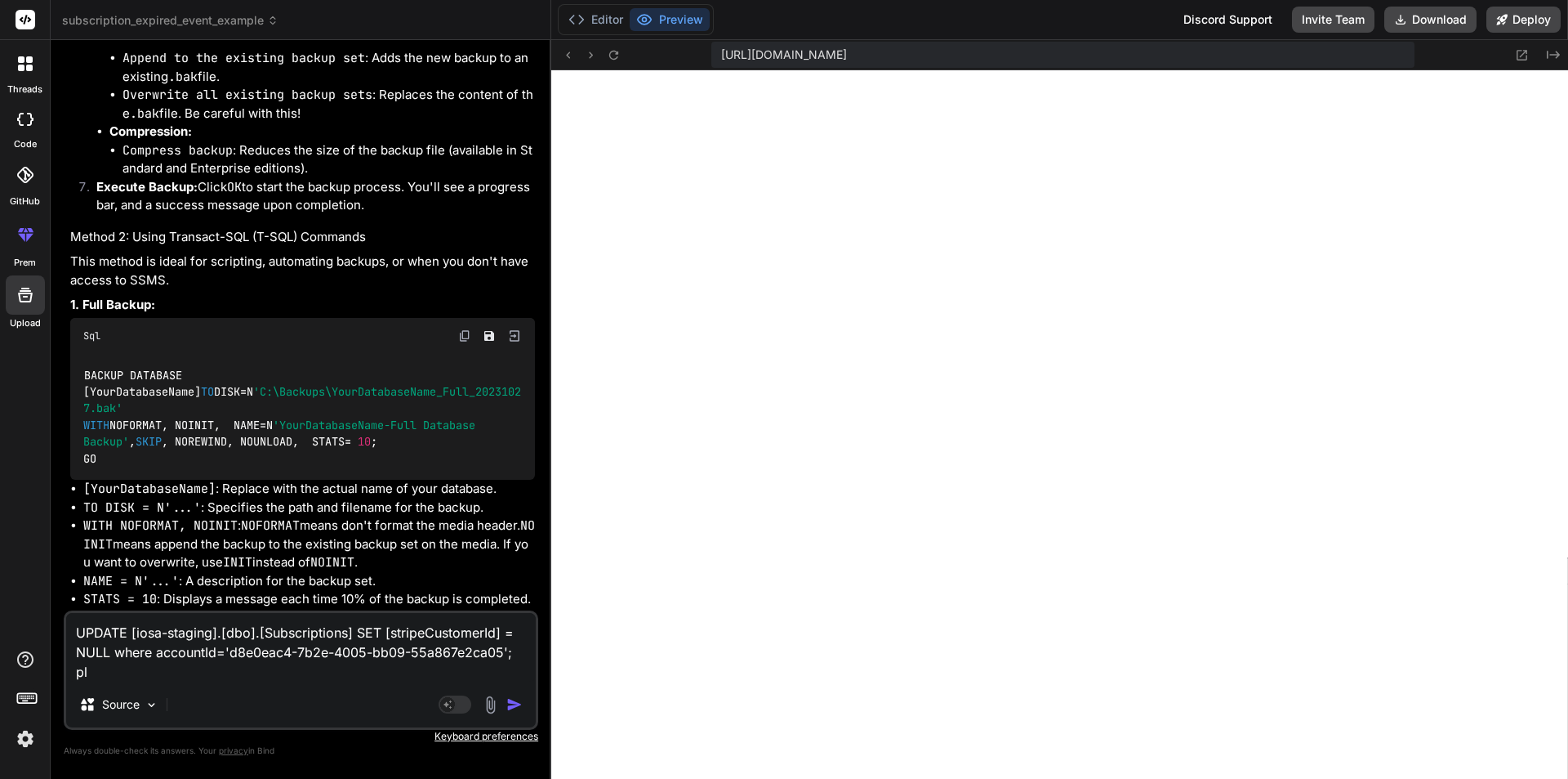
type textarea "x"
type textarea "UPDATE [iosa-staging].[dbo].[Subscriptions] SET [stripeCustomerId] = NULL where…"
type textarea "x"
type textarea "UPDATE [iosa-staging].[dbo].[Subscriptions] SET [stripeCustomerId] = NULL where…"
type textarea "x"
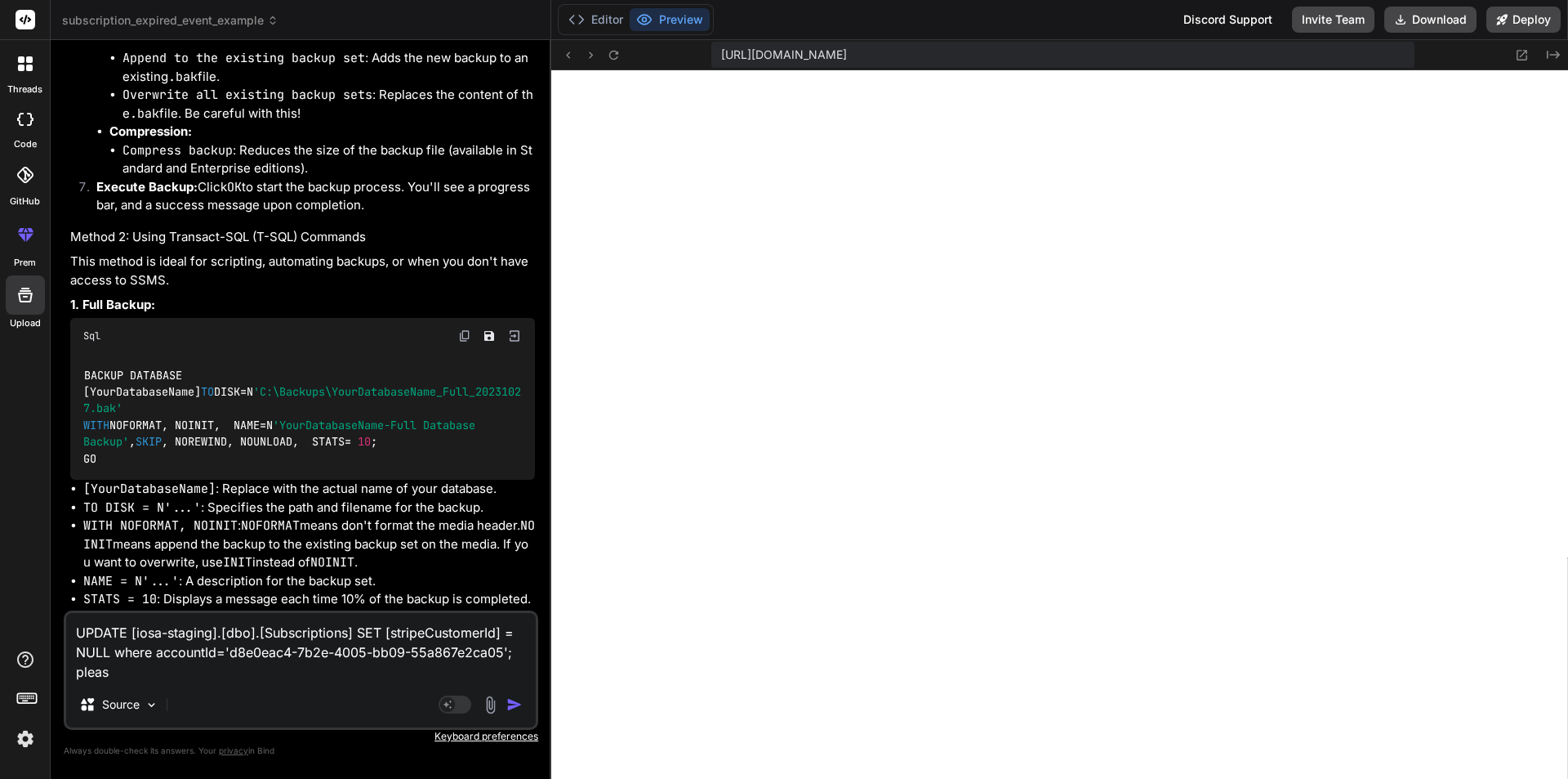
type textarea "UPDATE [iosa-staging].[dbo].[Subscriptions] SET [stripeCustomerId] = NULL where…"
type textarea "x"
type textarea "UPDATE [iosa-staging].[dbo].[Subscriptions] SET [stripeCustomerId] = NULL where…"
type textarea "x"
type textarea "UPDATE [iosa-staging].[dbo].[Subscriptions] SET [stripeCustomerId] = NULL where…"
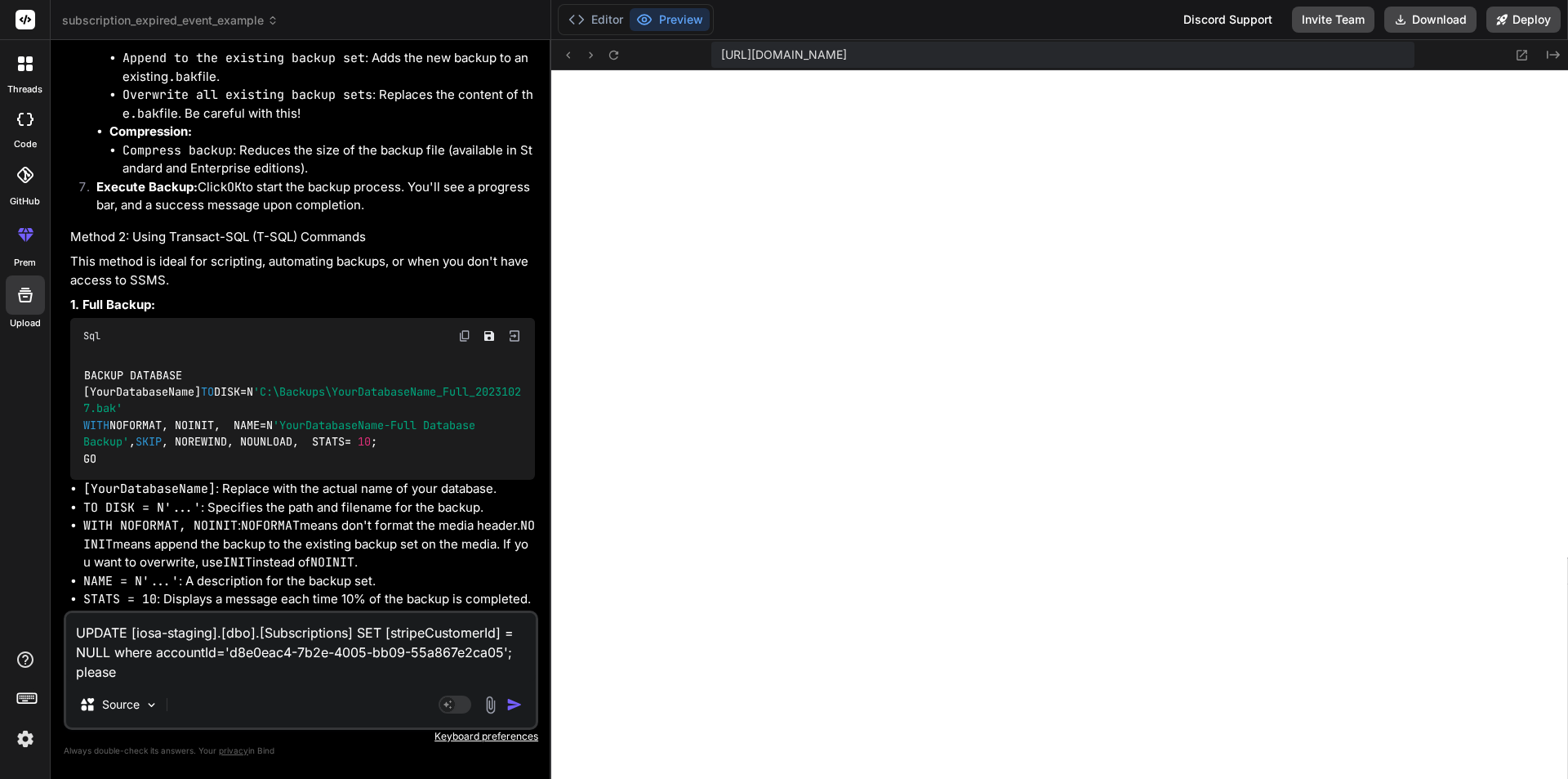
type textarea "x"
type textarea "UPDATE [iosa-staging].[dbo].[Subscriptions] SET [stripeCustomerId] = NULL where…"
type textarea "x"
type textarea "UPDATE [iosa-staging].[dbo].[Subscriptions] SET [stripeCustomerId] = NULL where…"
type textarea "x"
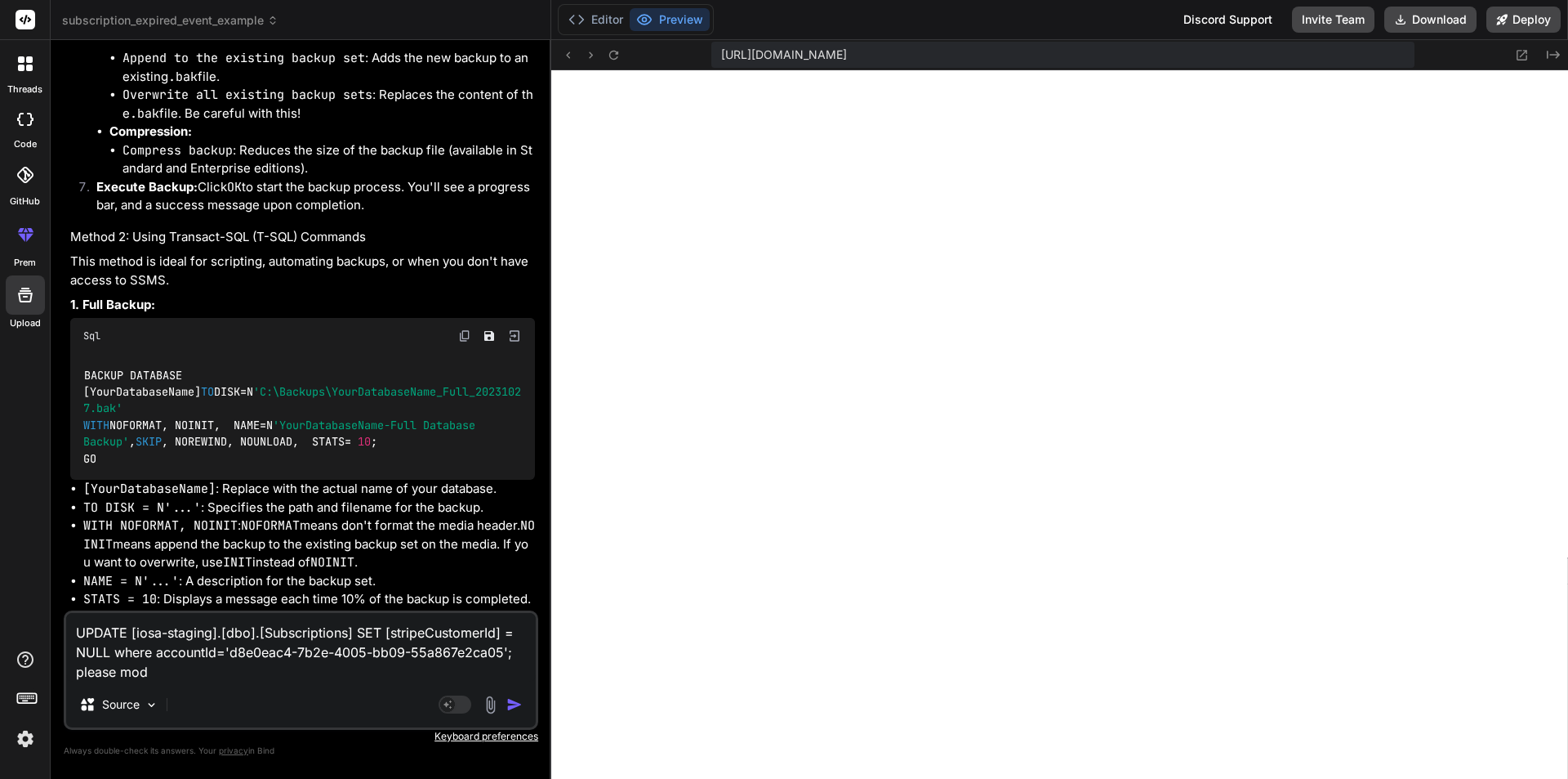
type textarea "UPDATE [iosa-staging].[dbo].[Subscriptions] SET [stripeCustomerId] = NULL where…"
type textarea "x"
type textarea "UPDATE [iosa-staging].[dbo].[Subscriptions] SET [stripeCustomerId] = NULL where…"
type textarea "x"
type textarea "UPDATE [iosa-staging].[dbo].[Subscriptions] SET [stripeCustomerId] = NULL where…"
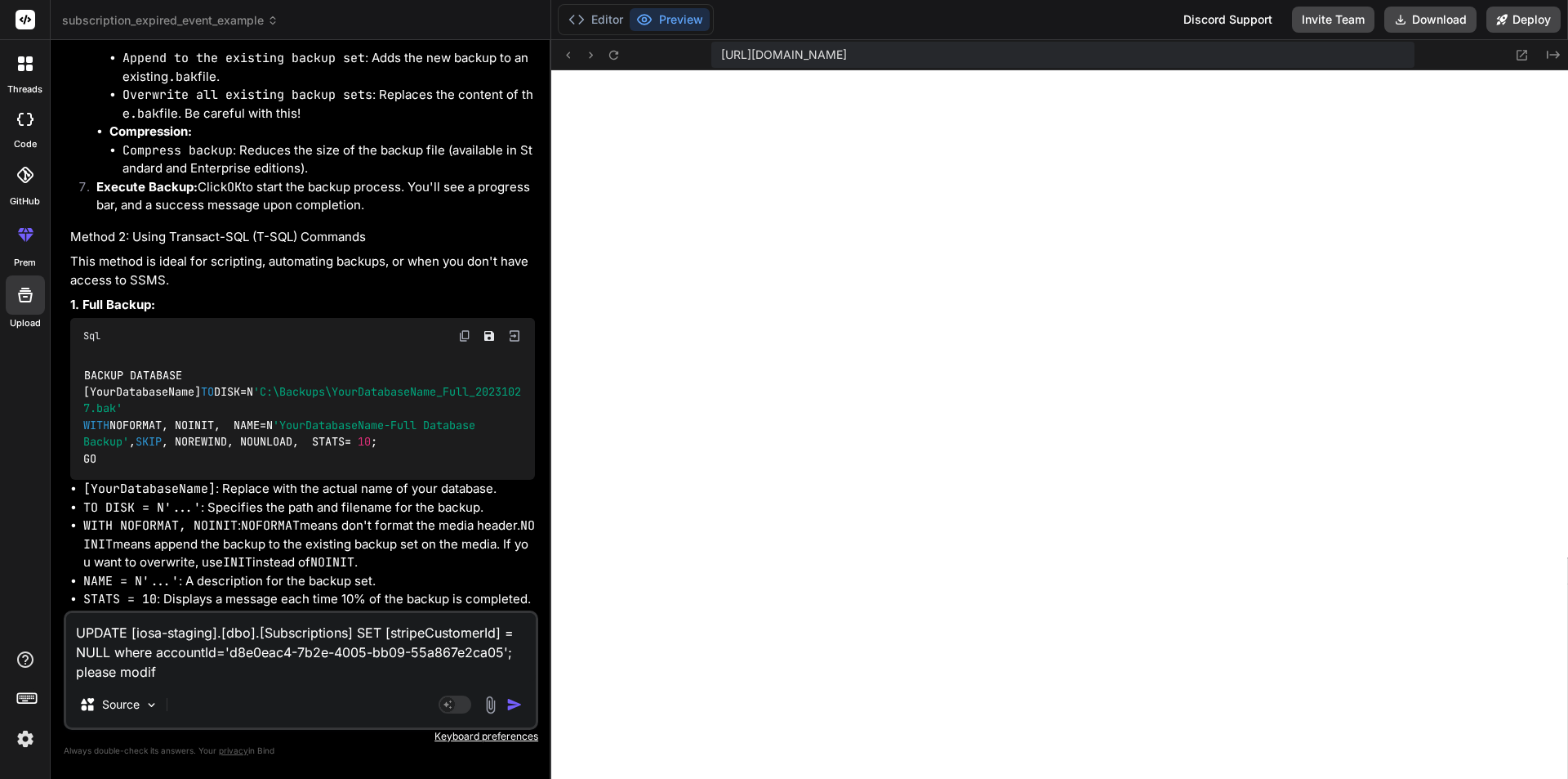
type textarea "x"
type textarea "UPDATE [iosa-staging].[dbo].[Subscriptions] SET [stripeCustomerId] = NULL where…"
type textarea "x"
type textarea "UPDATE [iosa-staging].[dbo].[Subscriptions] SET [stripeCustomerId] = NULL where…"
type textarea "x"
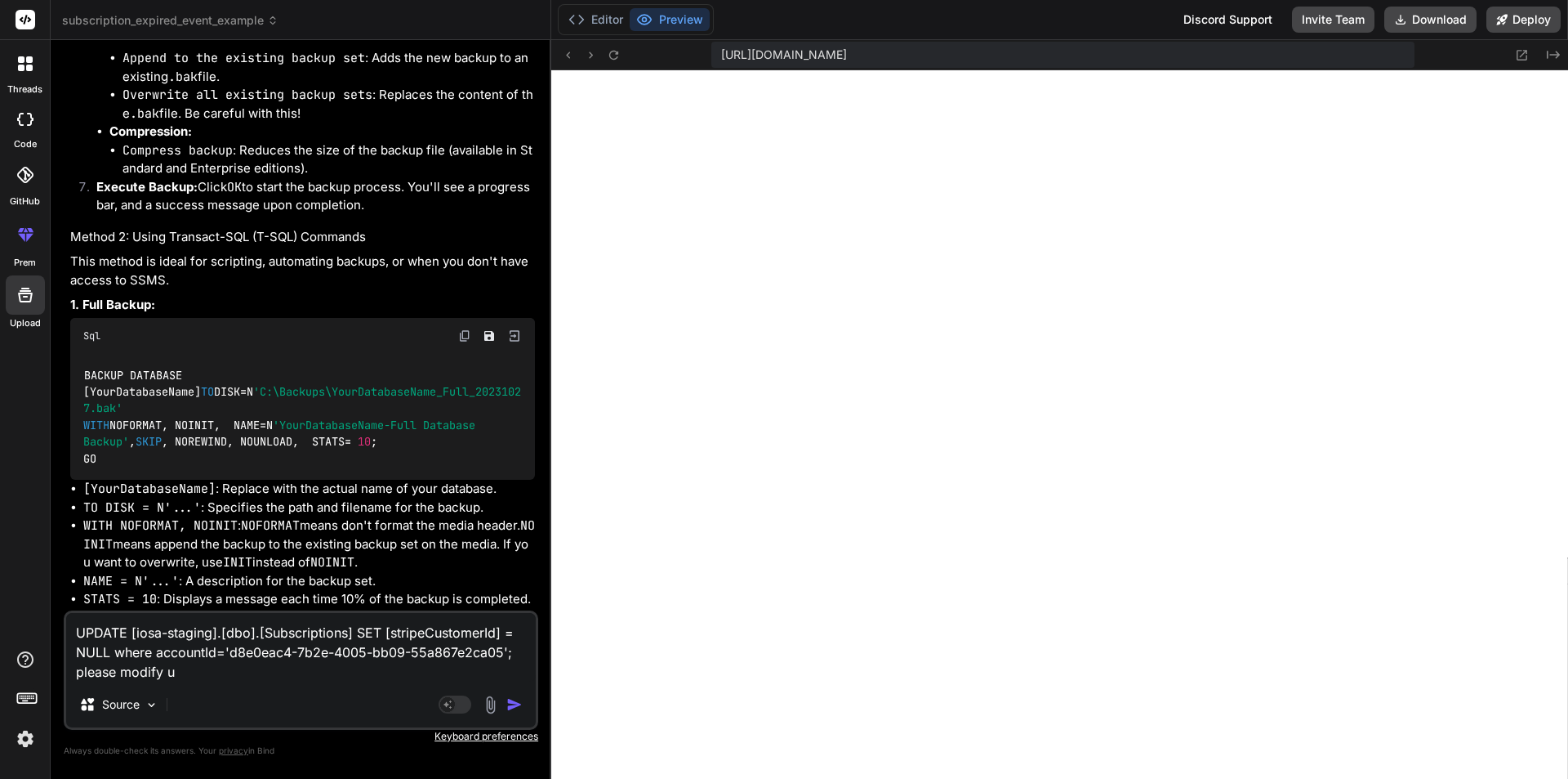
type textarea "UPDATE [iosa-staging].[dbo].[Subscriptions] SET [stripeCustomerId] = NULL where…"
type textarea "x"
type textarea "UPDATE [iosa-staging].[dbo].[Subscriptions] SET [stripeCustomerId] = NULL where…"
type textarea "x"
type textarea "UPDATE [iosa-staging].[dbo].[Subscriptions] SET [stripeCustomerId] = NULL where…"
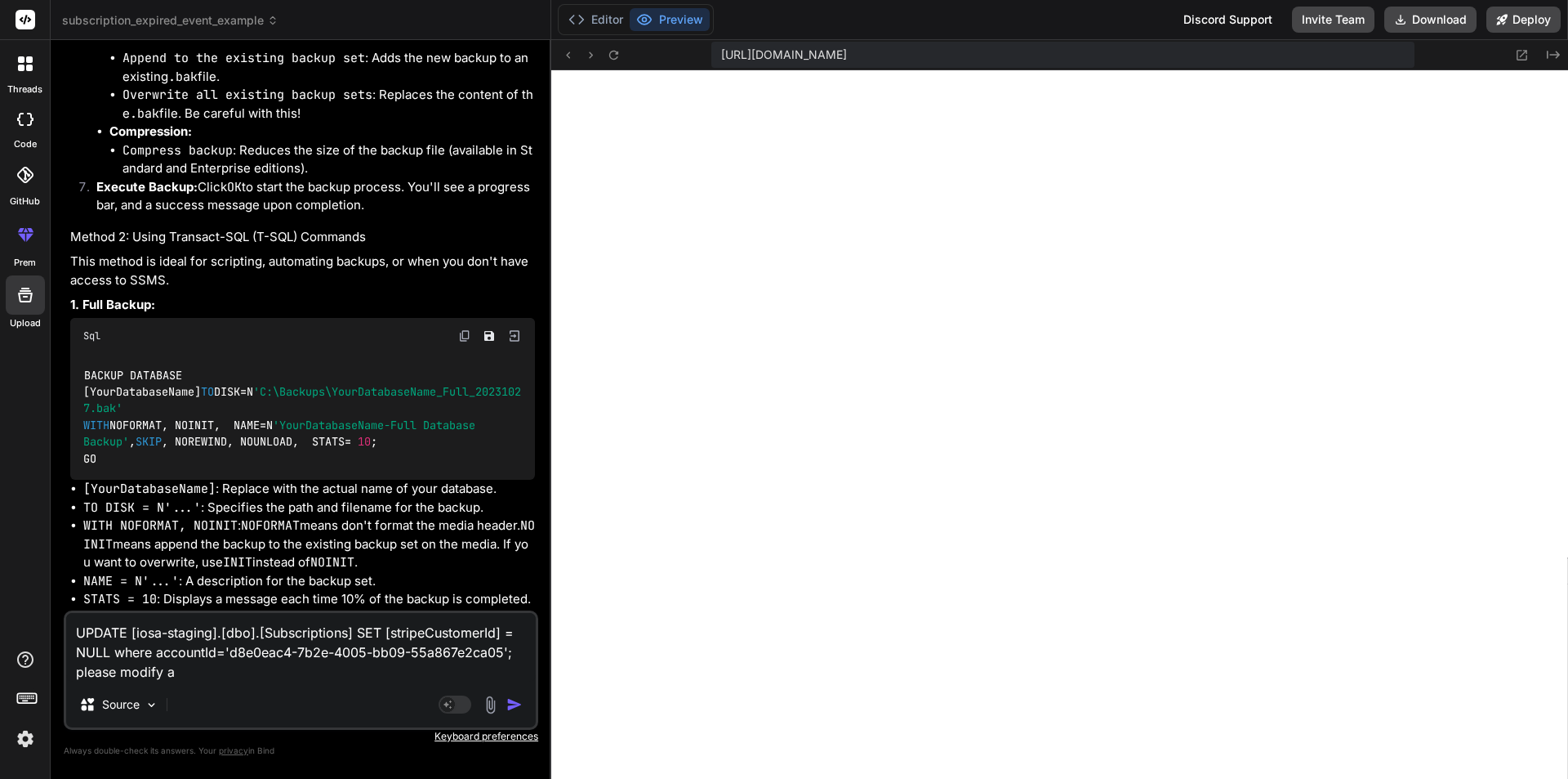
type textarea "x"
type textarea "UPDATE [iosa-staging].[dbo].[Subscriptions] SET [stripeCustomerId] = NULL where…"
type textarea "x"
type textarea "UPDATE [iosa-staging].[dbo].[Subscriptions] SET [stripeCustomerId] = NULL where…"
type textarea "x"
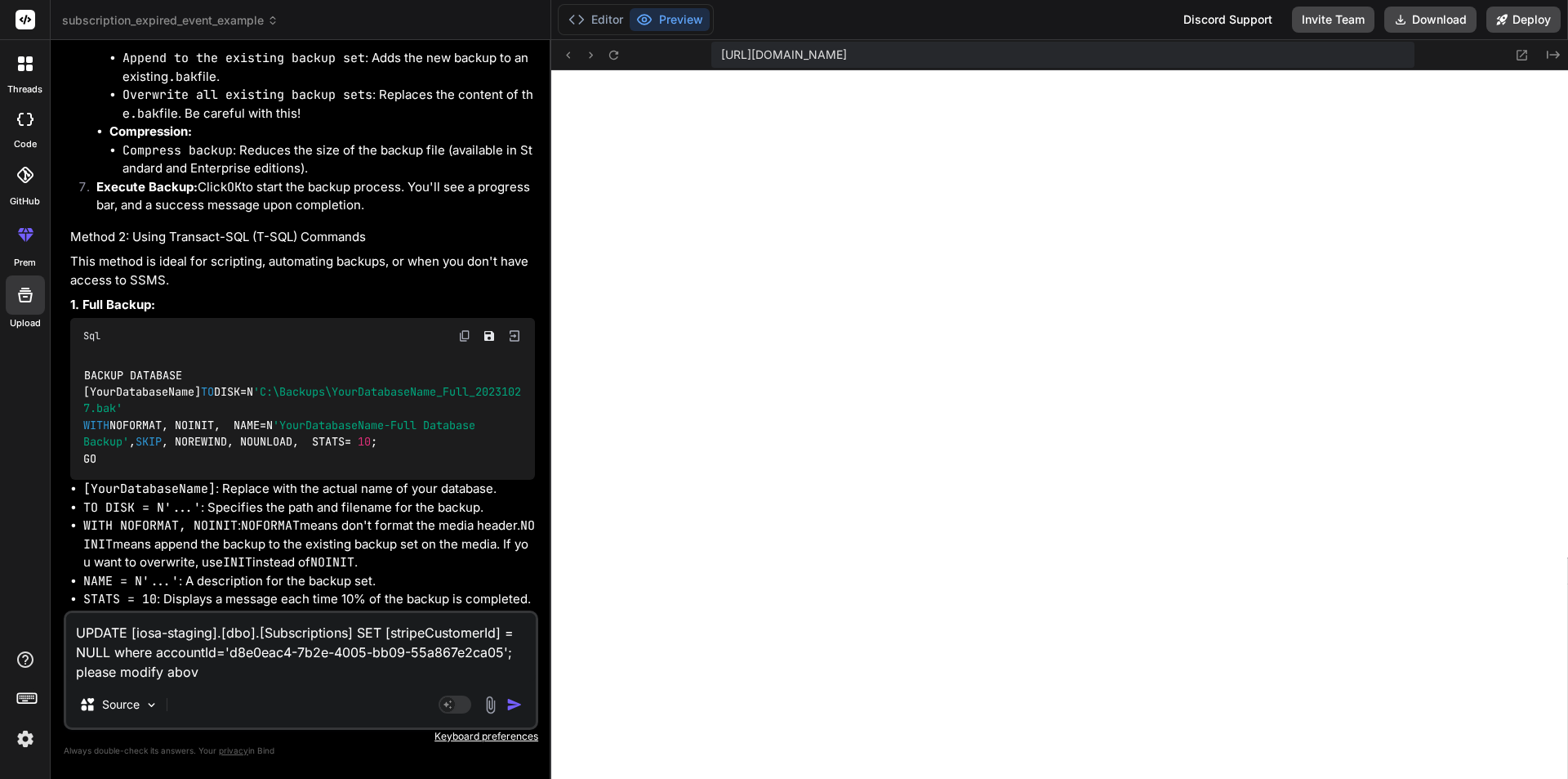
type textarea "UPDATE [iosa-staging].[dbo].[Subscriptions] SET [stripeCustomerId] = NULL where…"
type textarea "x"
type textarea "UPDATE [iosa-staging].[dbo].[Subscriptions] SET [stripeCustomerId] = NULL where…"
type textarea "x"
type textarea "UPDATE [iosa-staging].[dbo].[Subscriptions] SET [stripeCustomerId] = NULL where…"
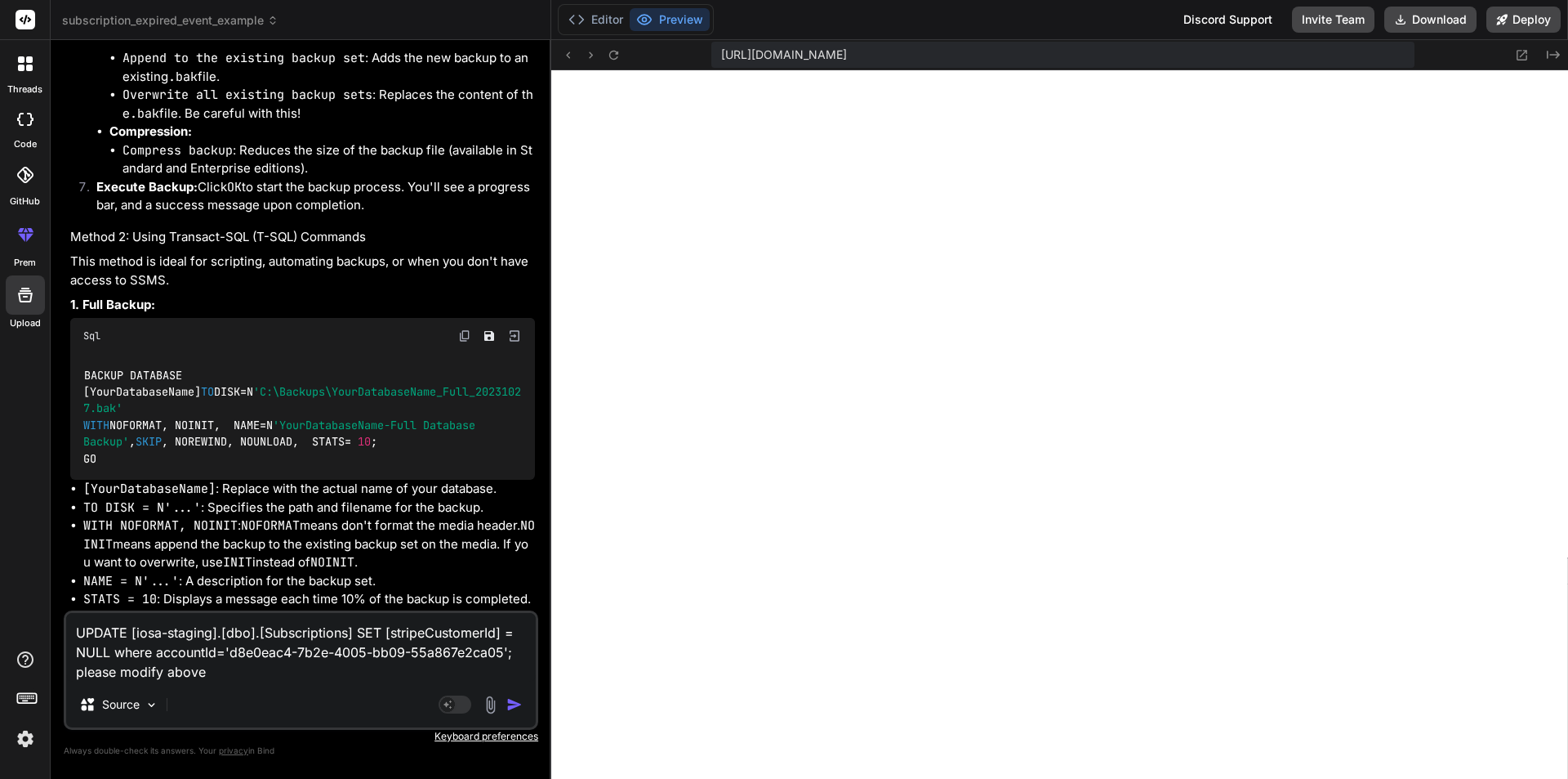
type textarea "x"
type textarea "UPDATE [iosa-staging].[dbo].[Subscriptions] SET [stripeCustomerId] = NULL where…"
type textarea "x"
type textarea "UPDATE [iosa-staging].[dbo].[Subscriptions] SET [stripeCustomerId] = NULL where…"
type textarea "x"
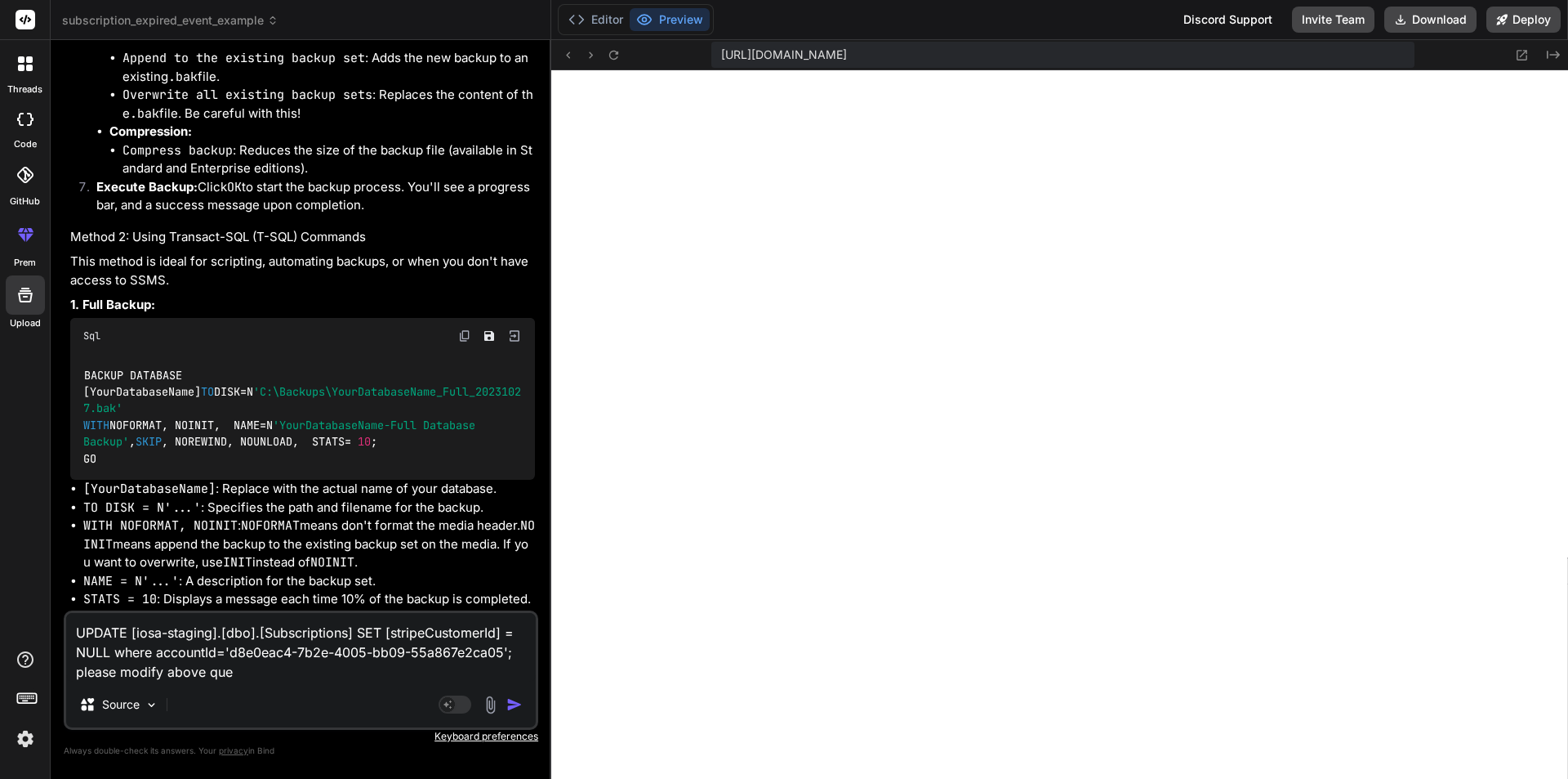
type textarea "UPDATE [iosa-staging].[dbo].[Subscriptions] SET [stripeCustomerId] = NULL where…"
type textarea "x"
type textarea "UPDATE [iosa-staging].[dbo].[Subscriptions] SET [stripeCustomerId] = NULL where…"
type textarea "x"
type textarea "UPDATE [iosa-staging].[dbo].[Subscriptions] SET [stripeCustomerId] = NULL where…"
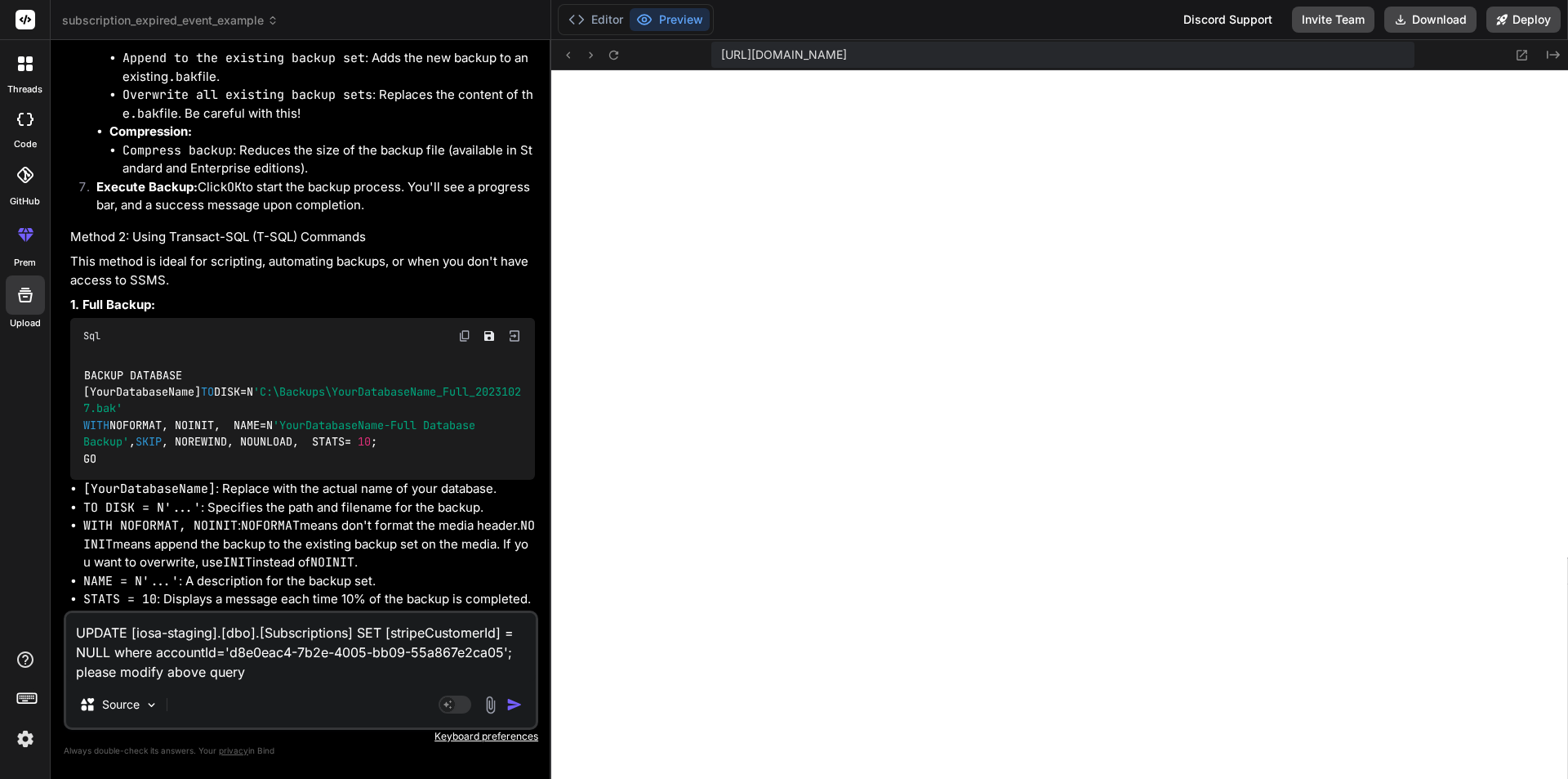
type textarea "x"
type textarea "UPDATE [iosa-staging].[dbo].[Subscriptions] SET [stripeCustomerId] = NULL where…"
type textarea "x"
type textarea "UPDATE [iosa-staging].[dbo].[Subscriptions] SET [stripeCustomerId] = NULL where…"
type textarea "x"
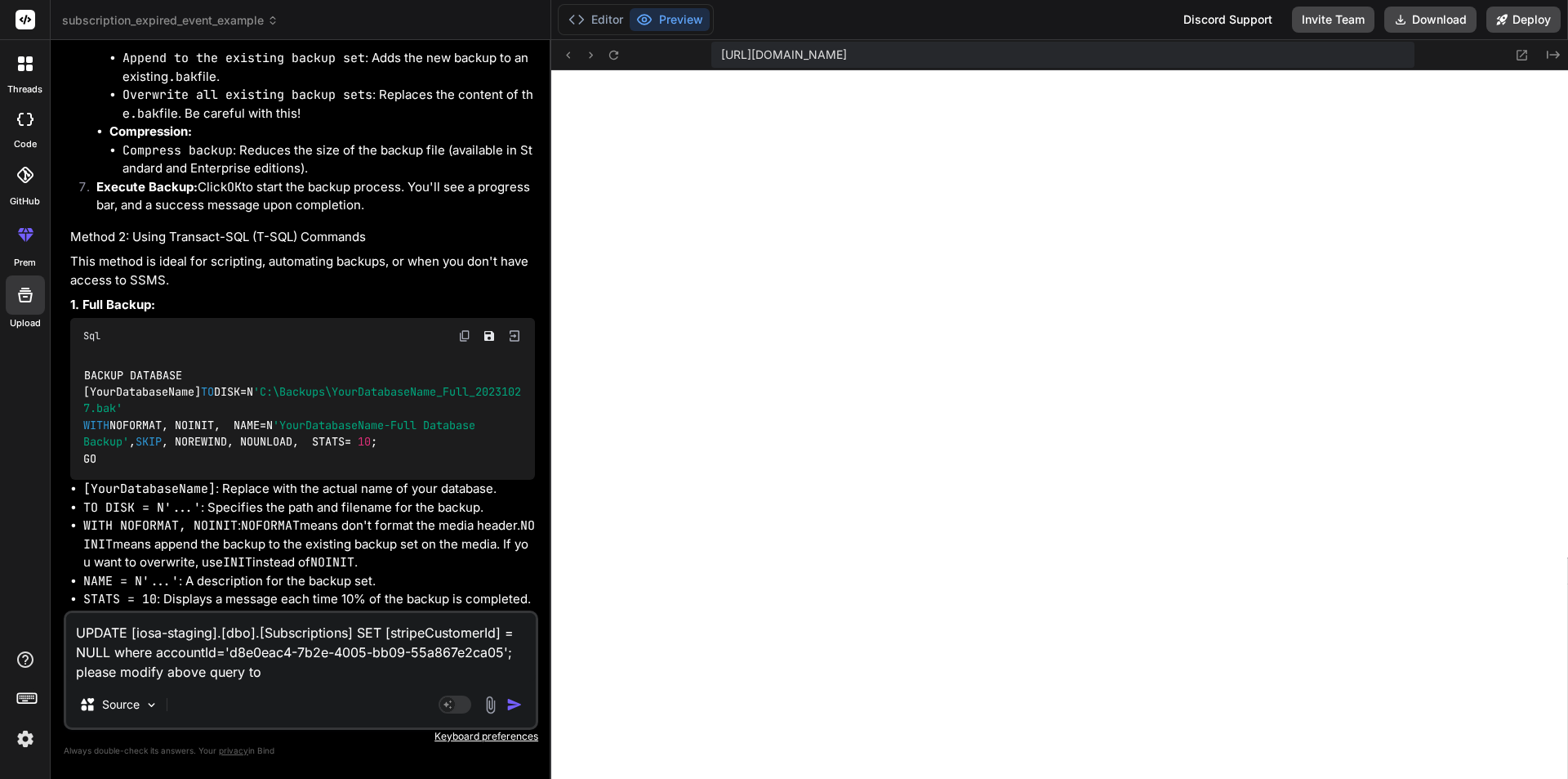
type textarea "UPDATE [iosa-staging].[dbo].[Subscriptions] SET [stripeCustomerId] = NULL where…"
type textarea "x"
type textarea "UPDATE [iosa-staging].[dbo].[Subscriptions] SET [stripeCustomerId] = NULL where…"
type textarea "x"
type textarea "UPDATE [iosa-staging].[dbo].[Subscriptions] SET [stripeCustomerId] = NULL where…"
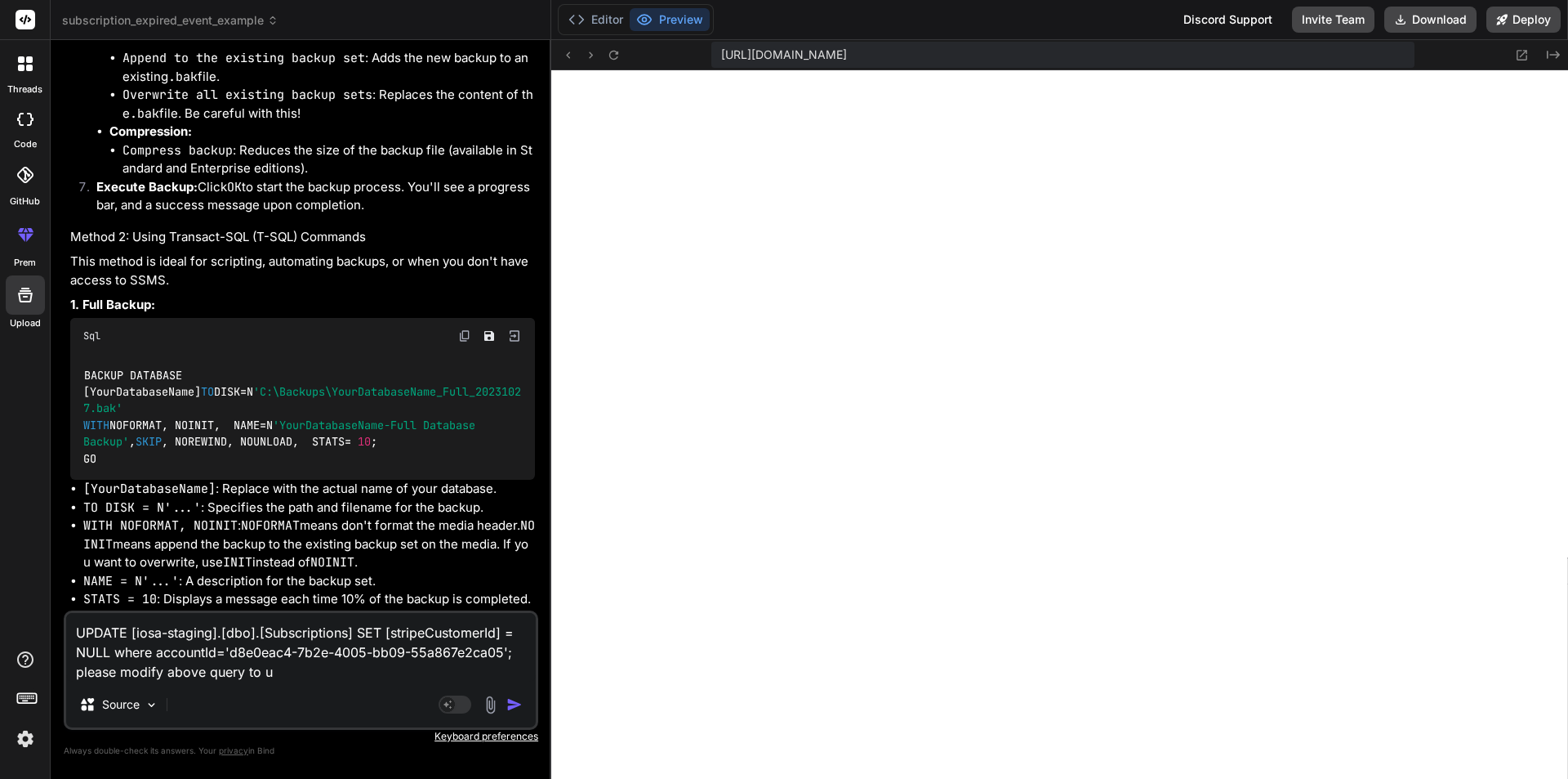
type textarea "x"
type textarea "UPDATE [iosa-staging].[dbo].[Subscriptions] SET [stripeCustomerId] = NULL where…"
type textarea "x"
type textarea "UPDATE [iosa-staging].[dbo].[Subscriptions] SET [stripeCustomerId] = NULL where…"
type textarea "x"
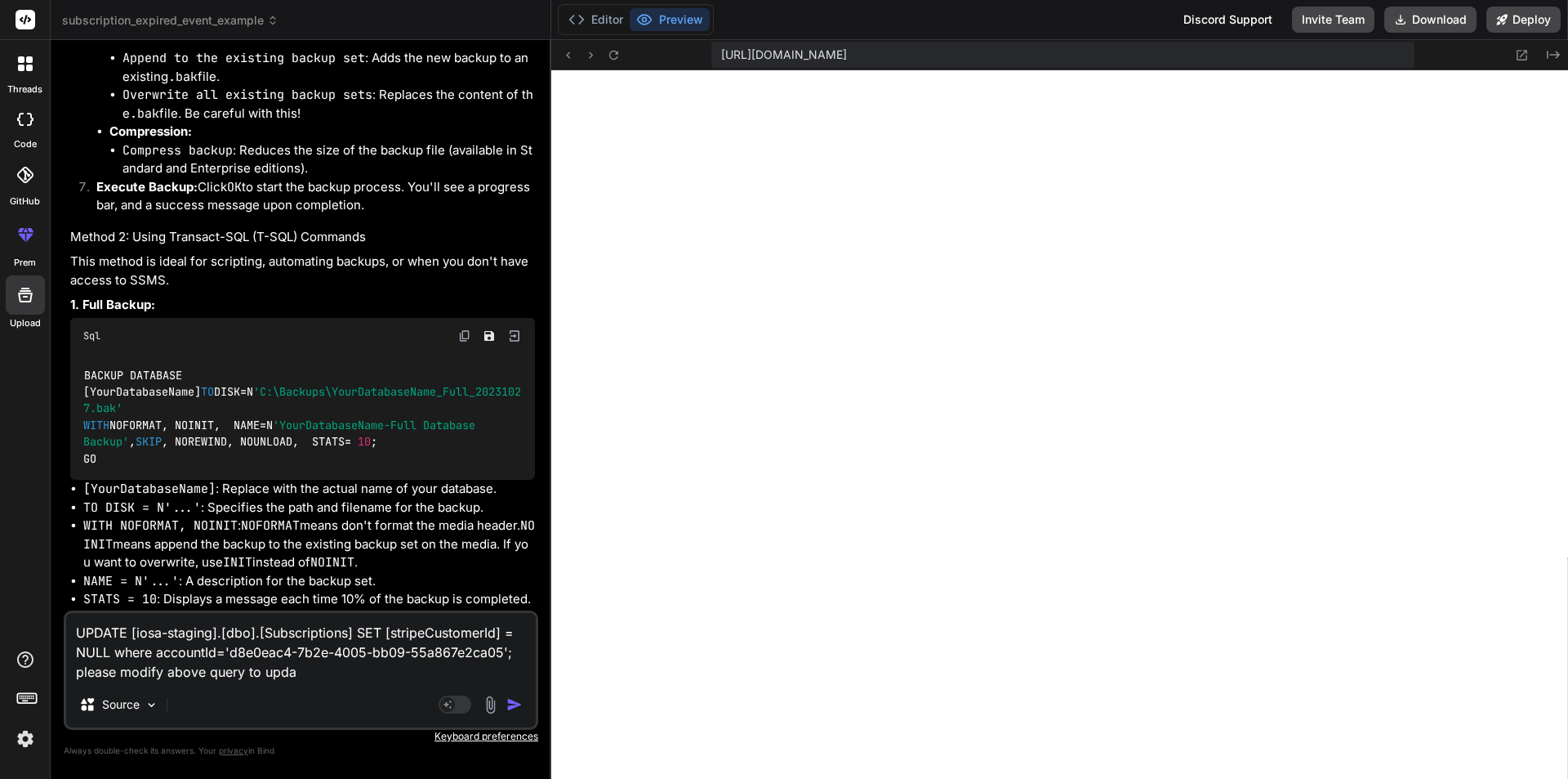
type textarea "UPDATE [iosa-staging].[dbo].[Subscriptions] SET [stripeCustomerId] = NULL where…"
type textarea "x"
type textarea "UPDATE [iosa-staging].[dbo].[Subscriptions] SET [stripeCustomerId] = NULL where…"
type textarea "x"
type textarea "UPDATE [iosa-staging].[dbo].[Subscriptions] SET [stripeCustomerId] = NULL where…"
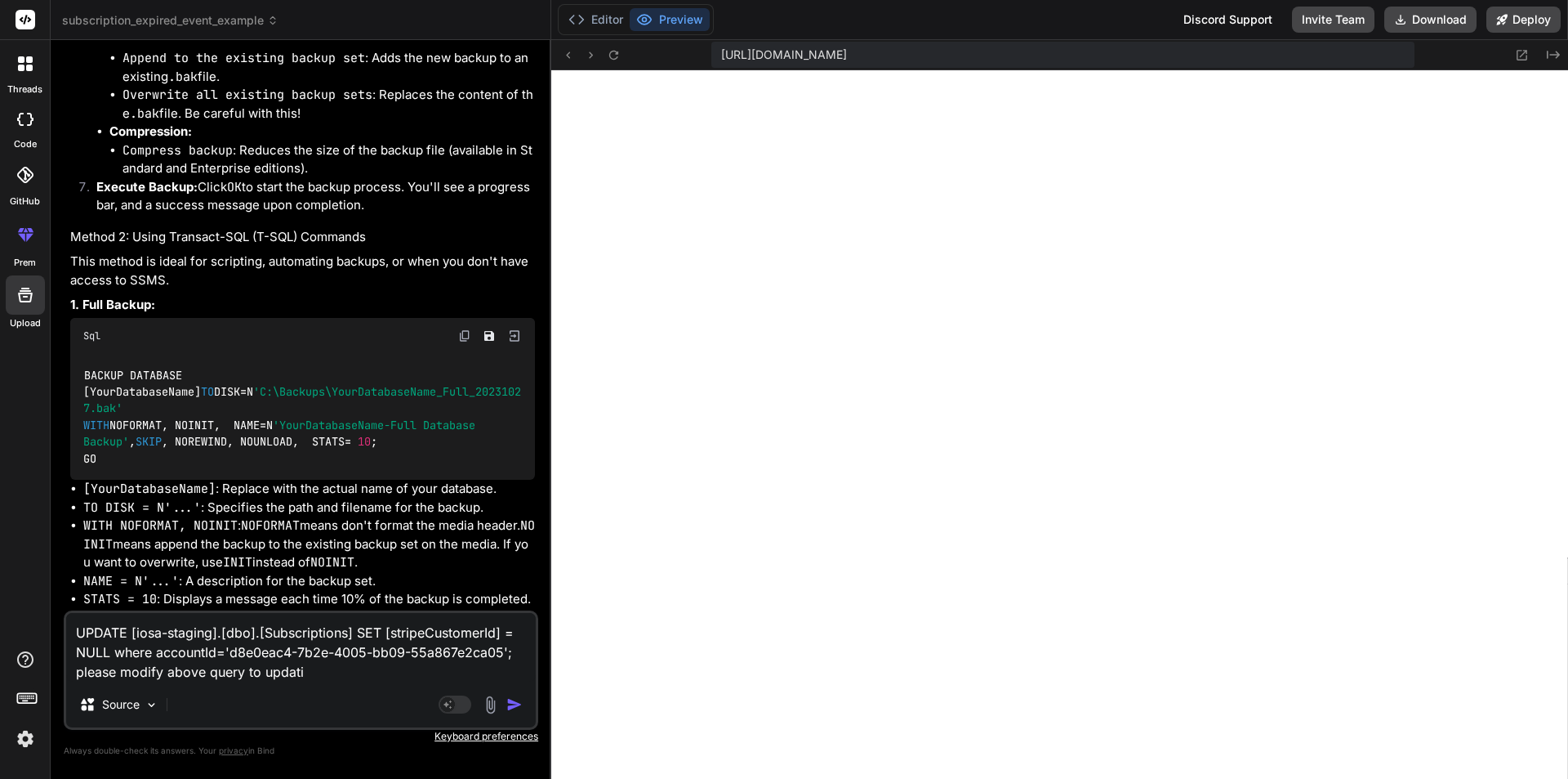
type textarea "x"
type textarea "UPDATE [iosa-staging].[dbo].[Subscriptions] SET [stripeCustomerId] = NULL where…"
type textarea "x"
type textarea "UPDATE [iosa-staging].[dbo].[Subscriptions] SET [stripeCustomerId] = NULL where…"
type textarea "x"
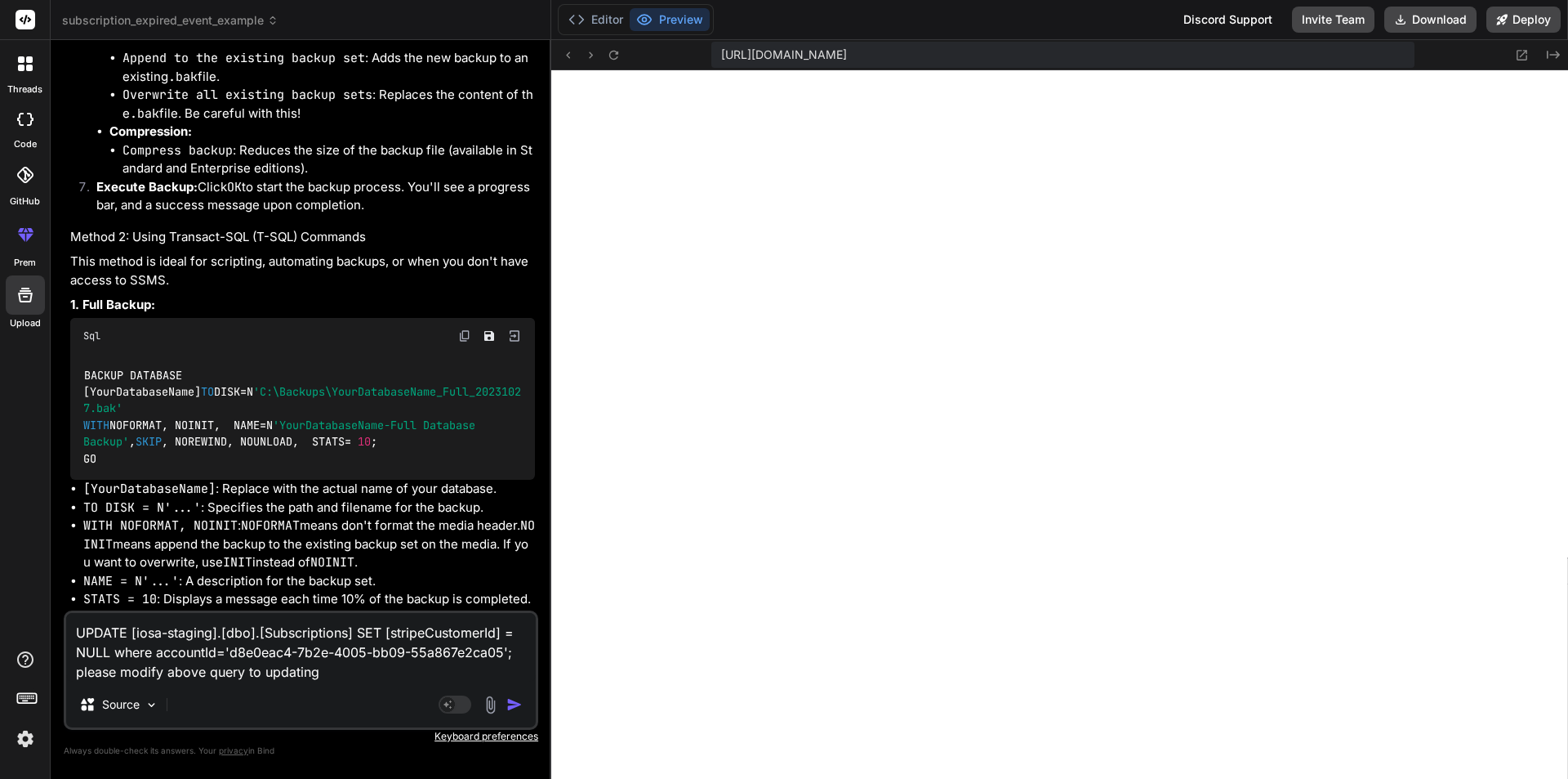
type textarea "UPDATE [iosa-staging].[dbo].[Subscriptions] SET [stripeCustomerId] = NULL where…"
type textarea "x"
type textarea "UPDATE [iosa-staging].[dbo].[Subscriptions] SET [stripeCustomerId] = NULL where…"
type textarea "x"
type textarea "UPDATE [iosa-staging].[dbo].[Subscriptions] SET [stripeCustomerId] = NULL where…"
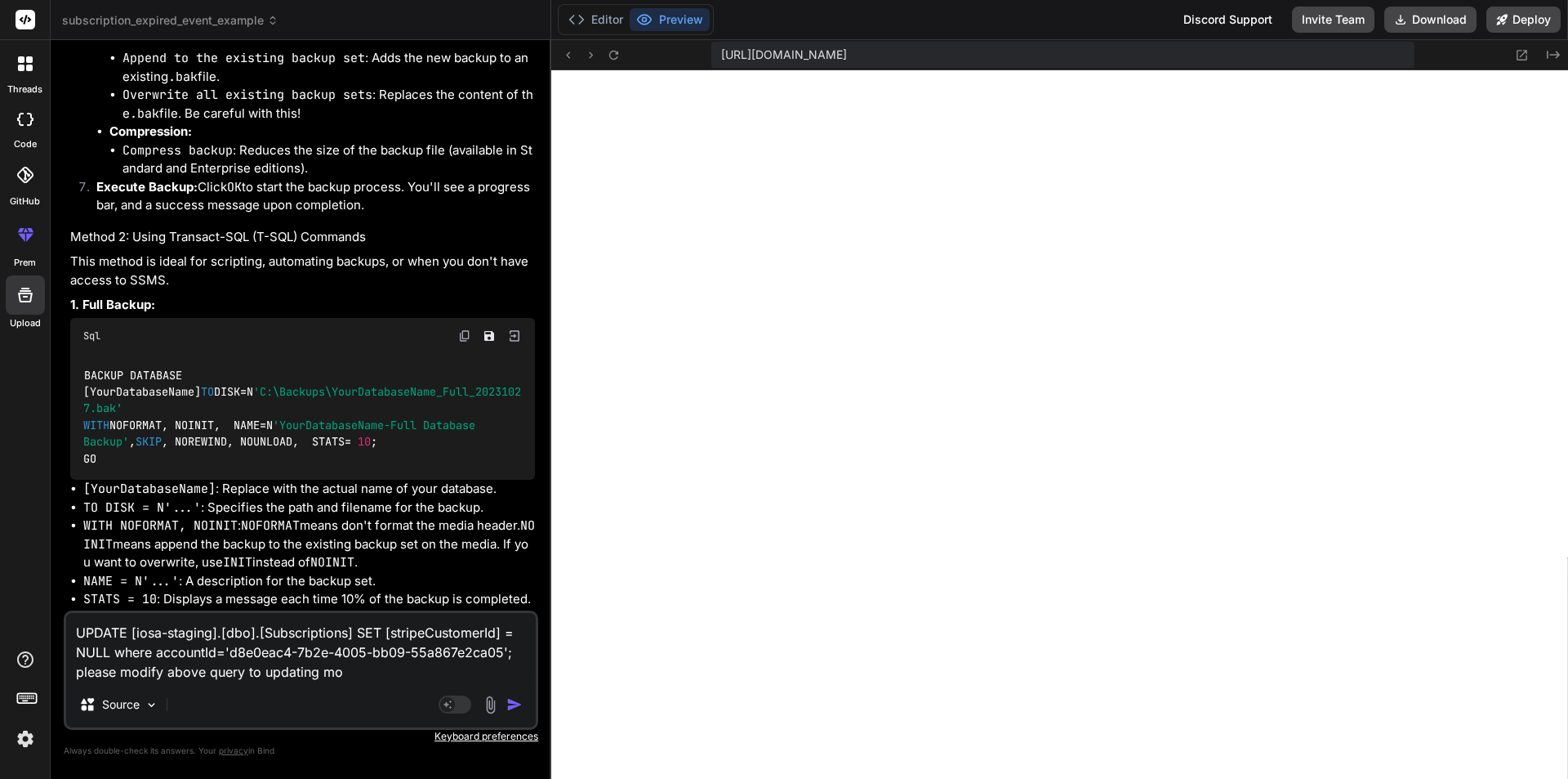
type textarea "x"
type textarea "UPDATE [iosa-staging].[dbo].[Subscriptions] SET [stripeCustomerId] = NULL where…"
type textarea "x"
type textarea "UPDATE [iosa-staging].[dbo].[Subscriptions] SET [stripeCustomerId] = NULL where…"
type textarea "x"
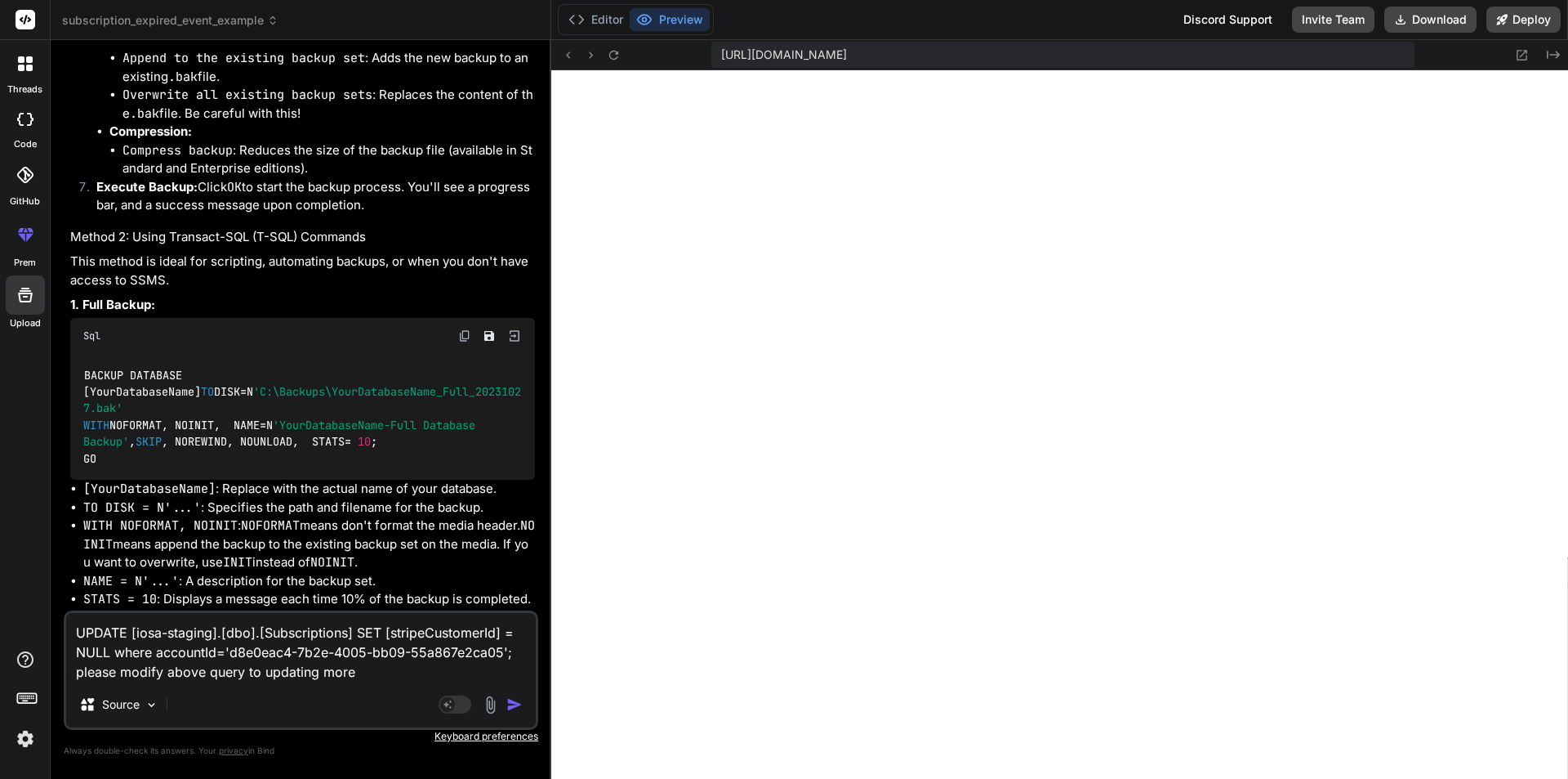
type textarea "UPDATE [iosa-staging].[dbo].[Subscriptions] SET [stripeCustomerId] = NULL where…"
type textarea "x"
type textarea "UPDATE [iosa-staging].[dbo].[Subscriptions] SET [stripeCustomerId] = NULL where…"
type textarea "x"
type textarea "UPDATE [iosa-staging].[dbo].[Subscriptions] SET [stripeCustomerId] = NULL where…"
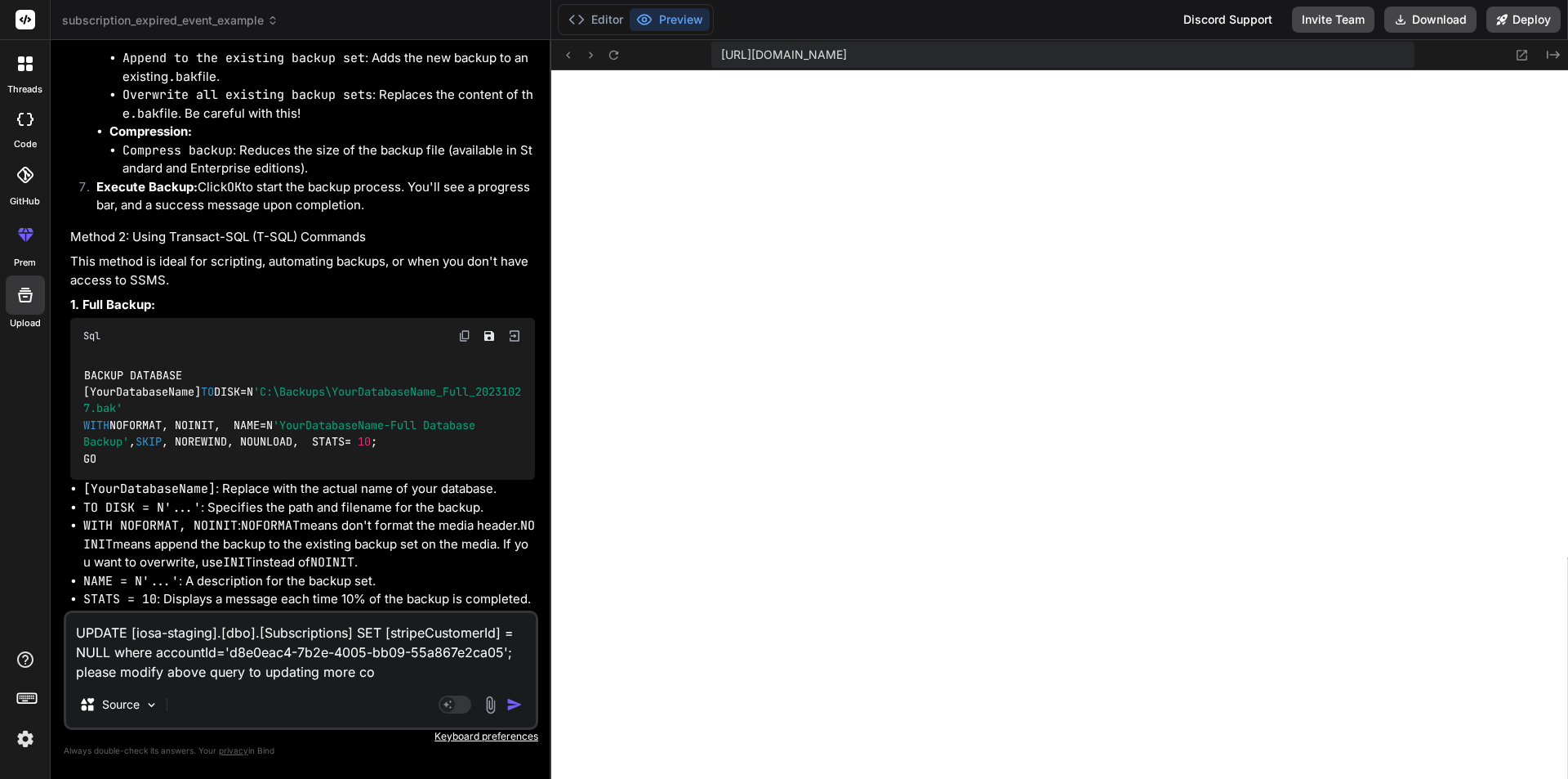
type textarea "x"
type textarea "UPDATE [iosa-staging].[dbo].[Subscriptions] SET [stripeCustomerId] = NULL where…"
type textarea "x"
type textarea "UPDATE [iosa-staging].[dbo].[Subscriptions] SET [stripeCustomerId] = NULL where…"
type textarea "x"
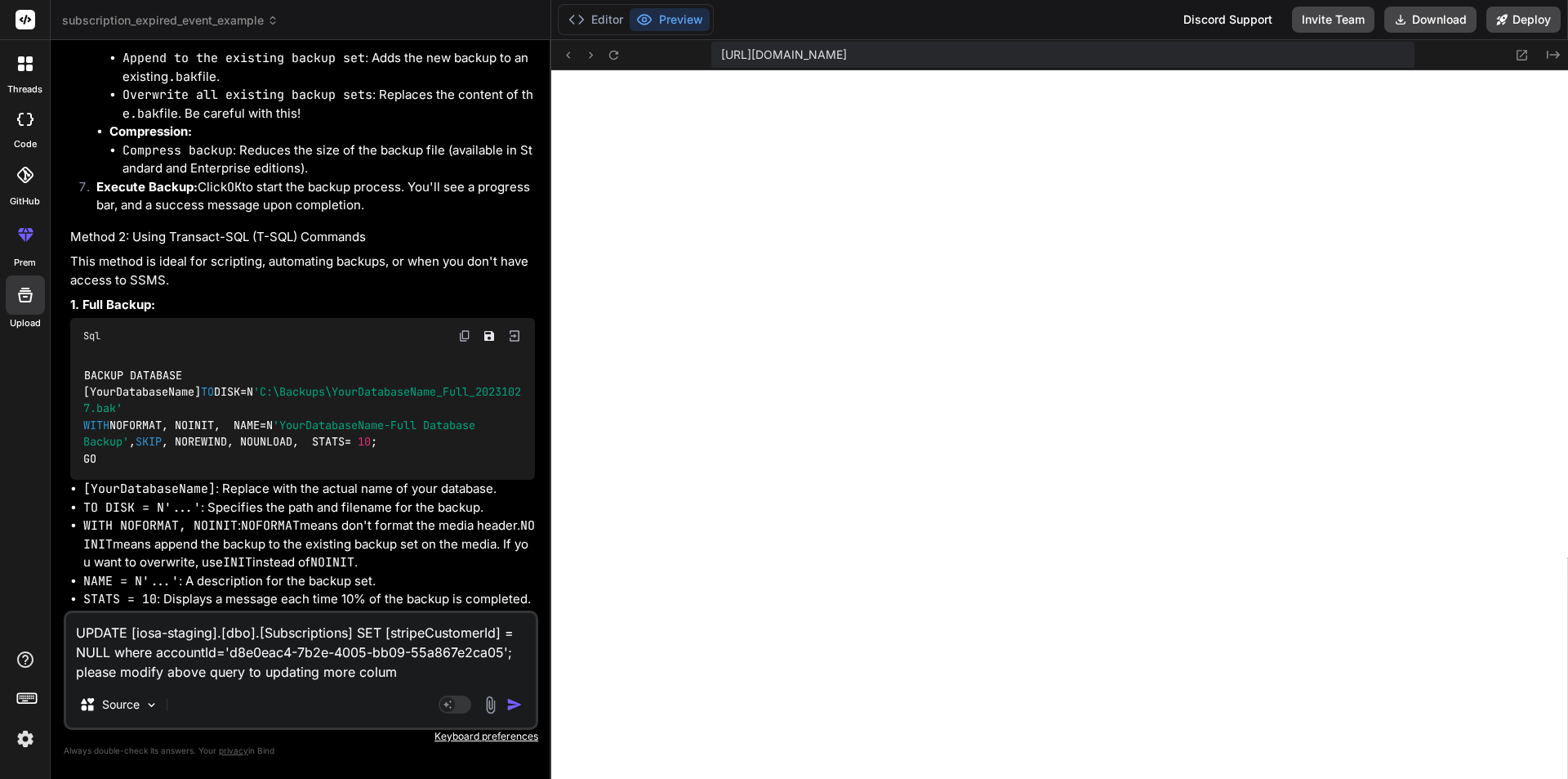
type textarea "UPDATE [iosa-staging].[dbo].[Subscriptions] SET [stripeCustomerId] = NULL where…"
type textarea "x"
type textarea "UPDATE [iosa-staging].[dbo].[Subscriptions] SET [stripeCustomerId] = NULL where…"
type textarea "x"
type textarea "UPDATE [iosa-staging].[dbo].[Subscriptions] SET [stripeCustomerId] = NULL where…"
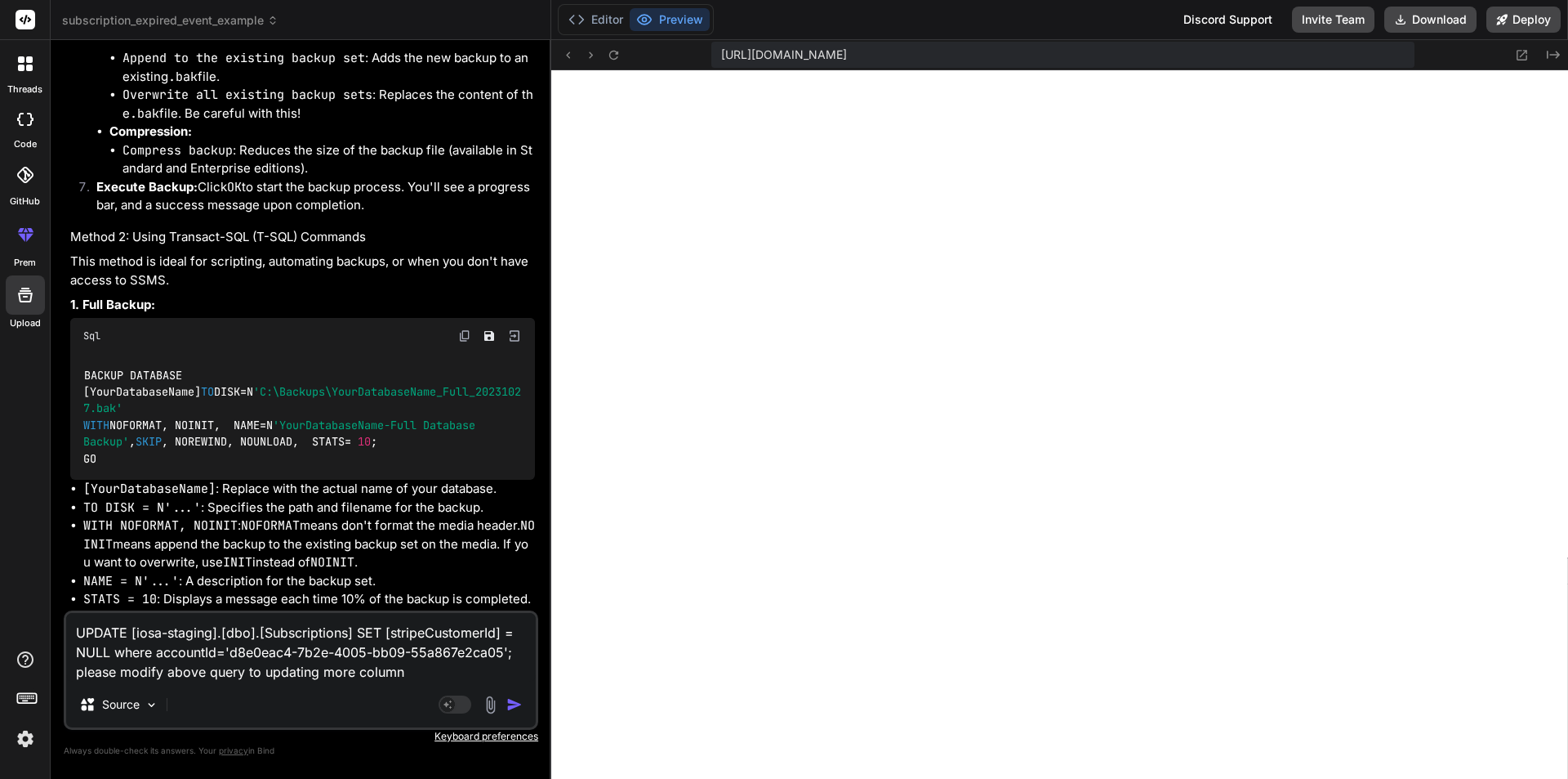
type textarea "x"
type textarea "UPDATE [iosa-staging].[dbo].[Subscriptions] SET [stripeCustomerId] = NULL where…"
type textarea "x"
type textarea "UPDATE [iosa-staging].[dbo].[Subscriptions] SET [stripeCustomerId] = NULL where…"
type textarea "x"
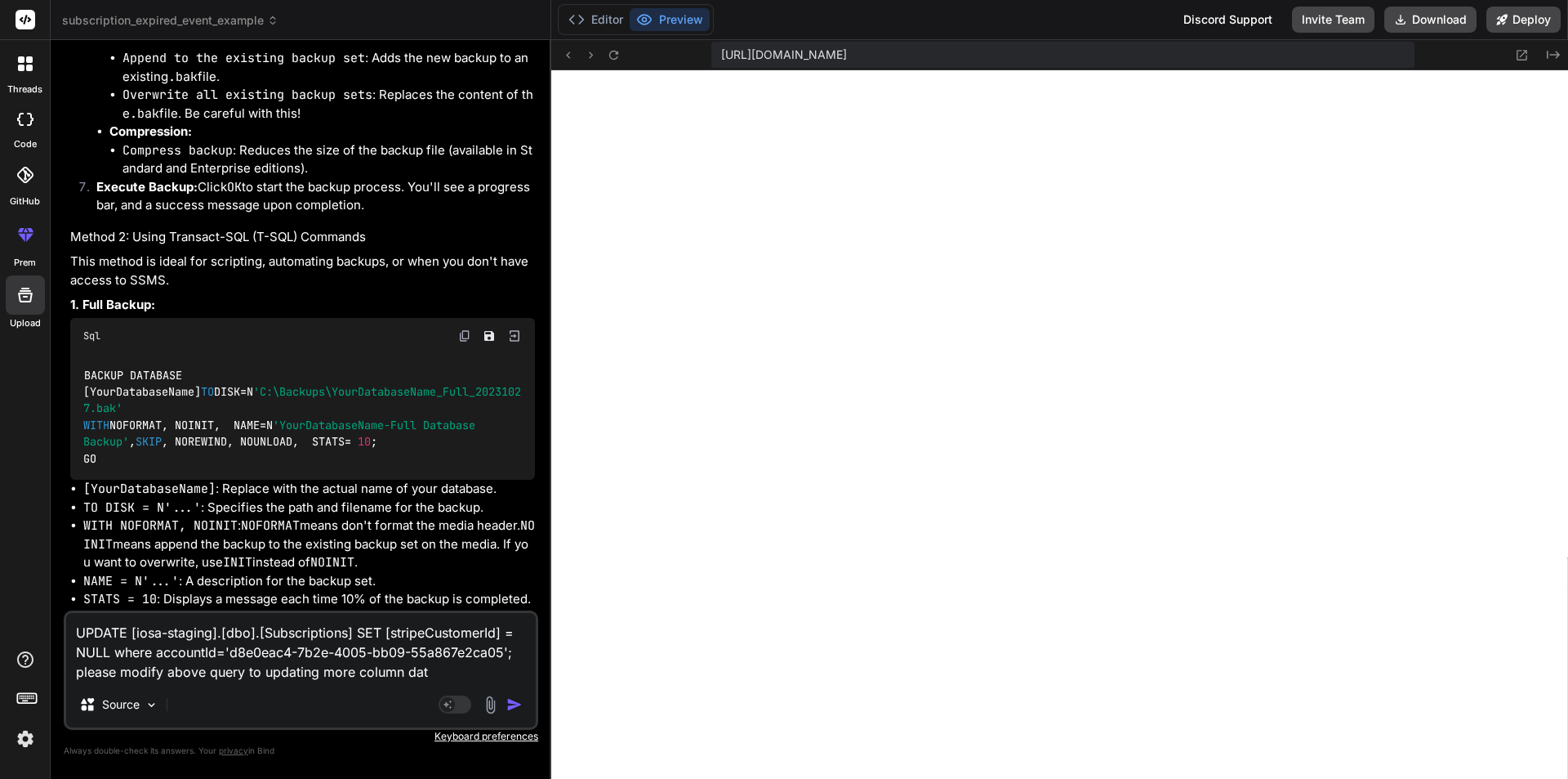
type textarea "UPDATE [iosa-staging].[dbo].[Subscriptions] SET [stripeCustomerId] = NULL where…"
type textarea "x"
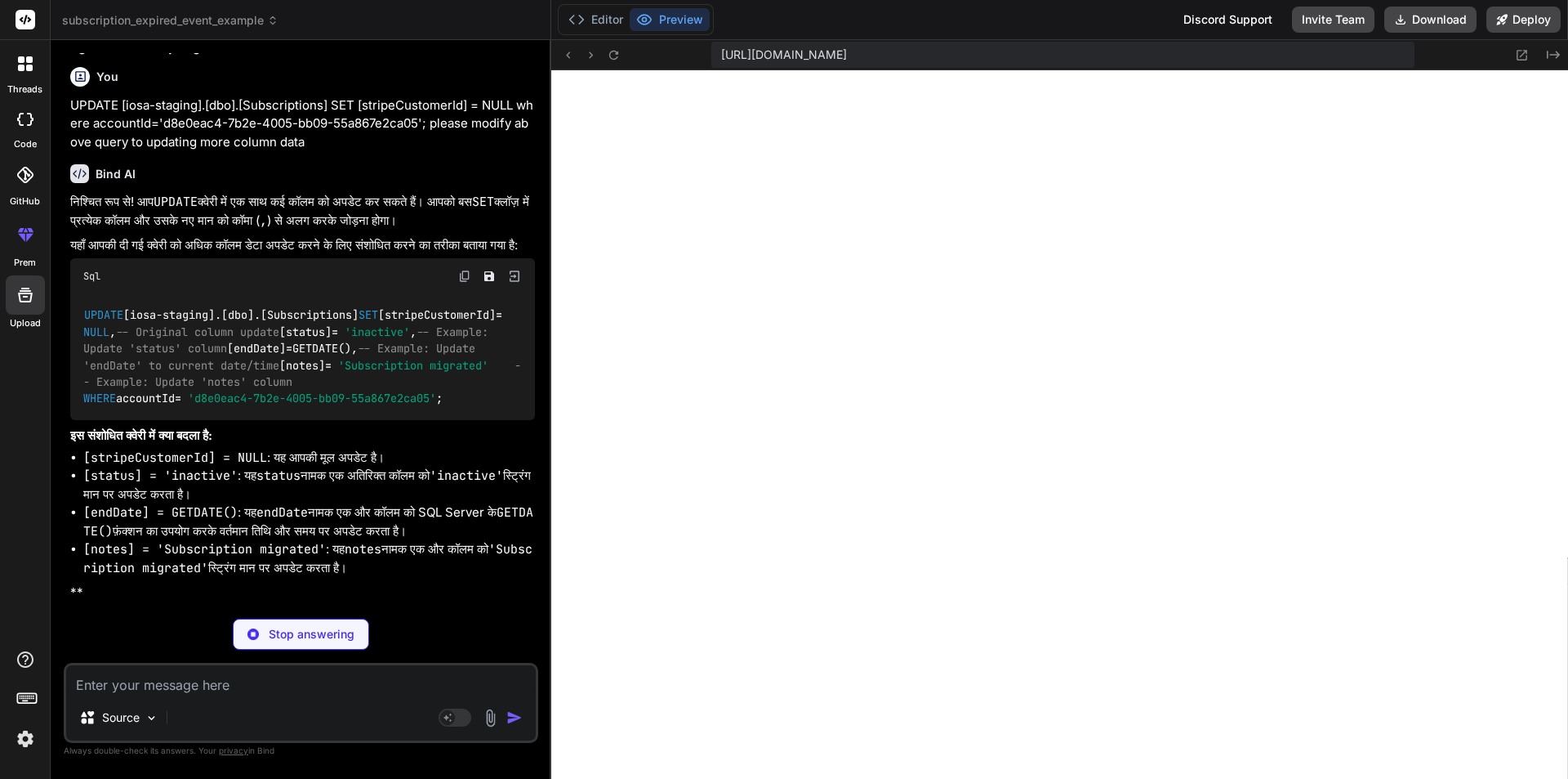
scroll to position [9739, 0]
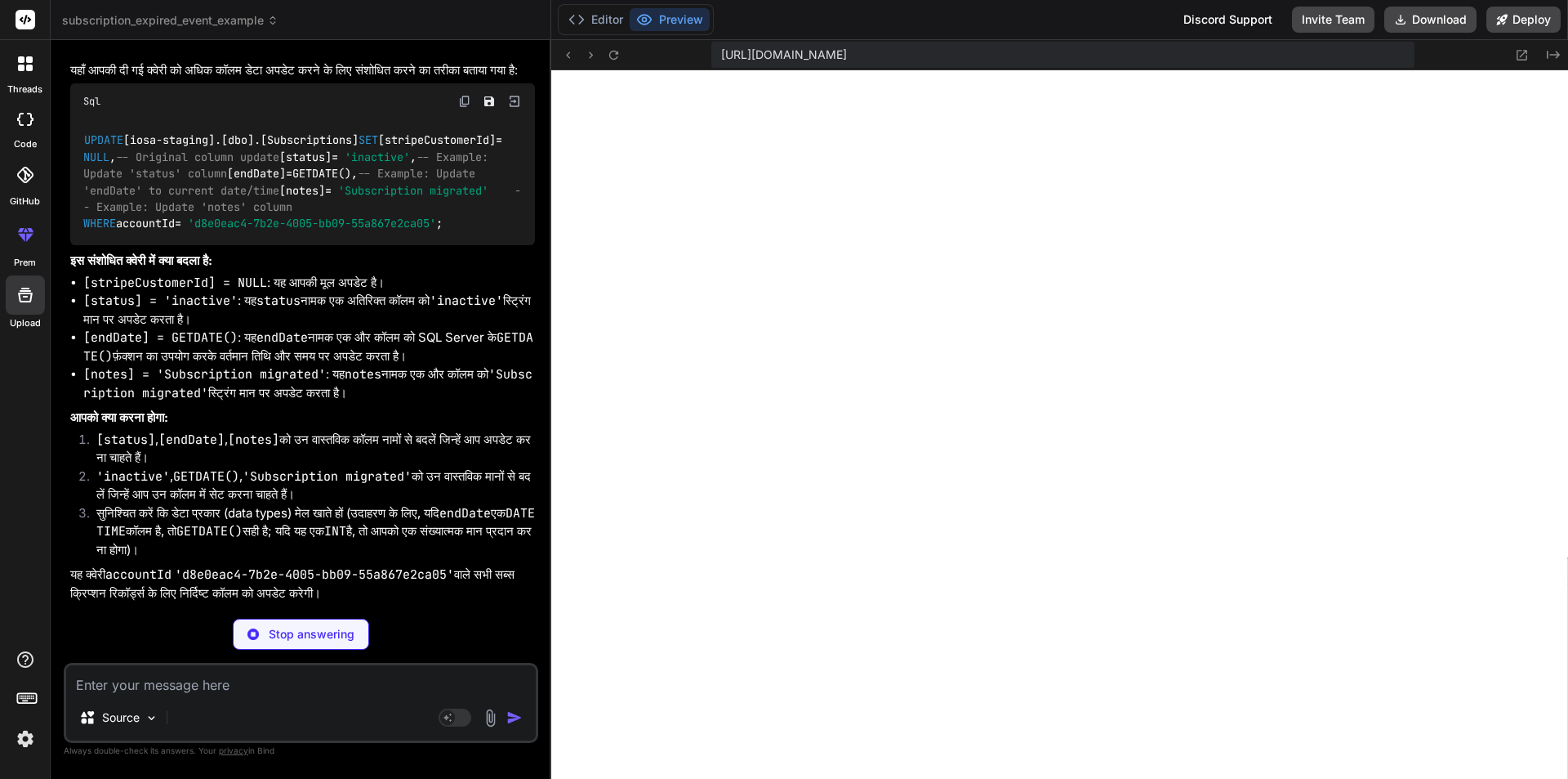
type textarea "x"
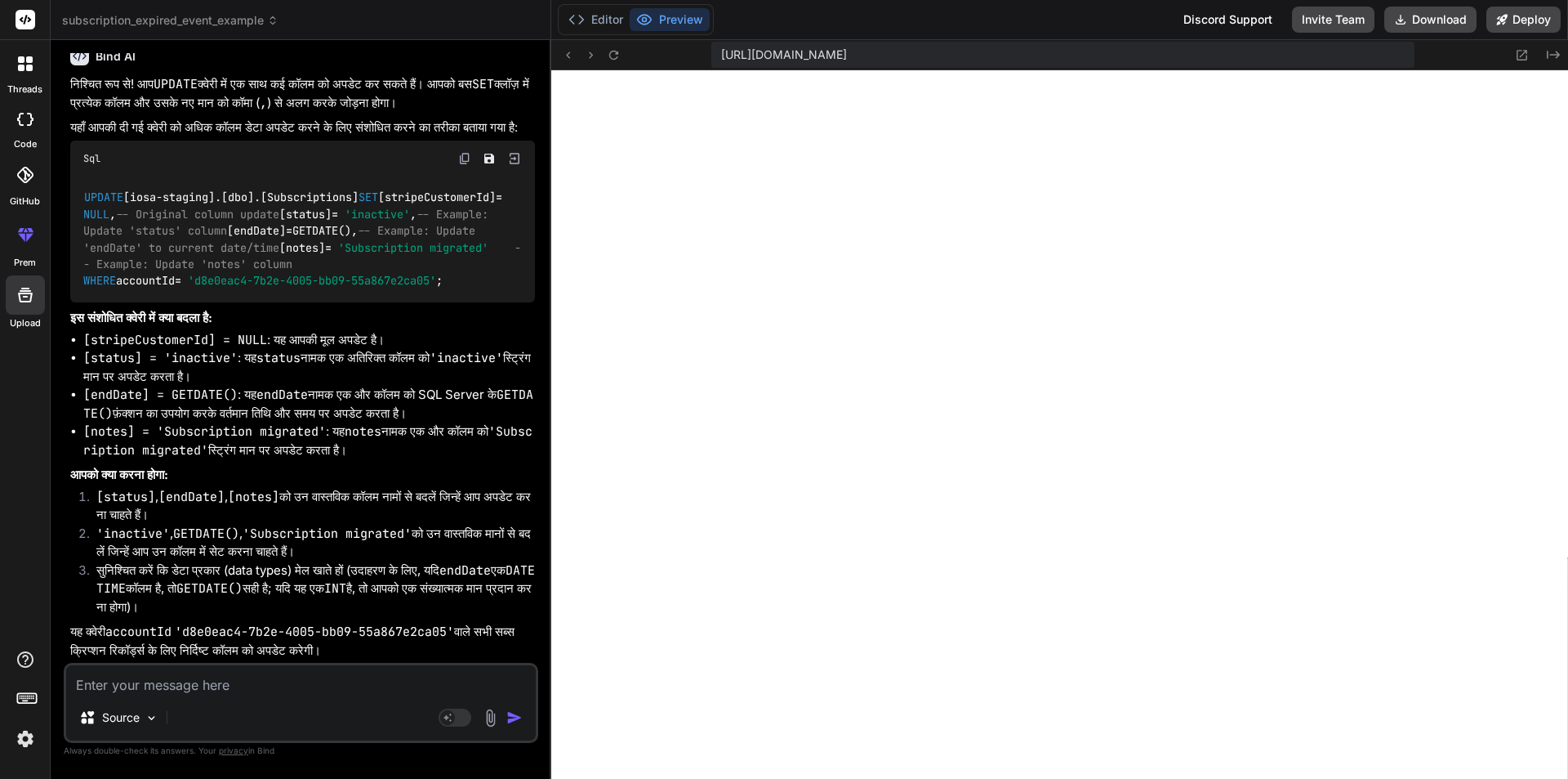
scroll to position [9962, 0]
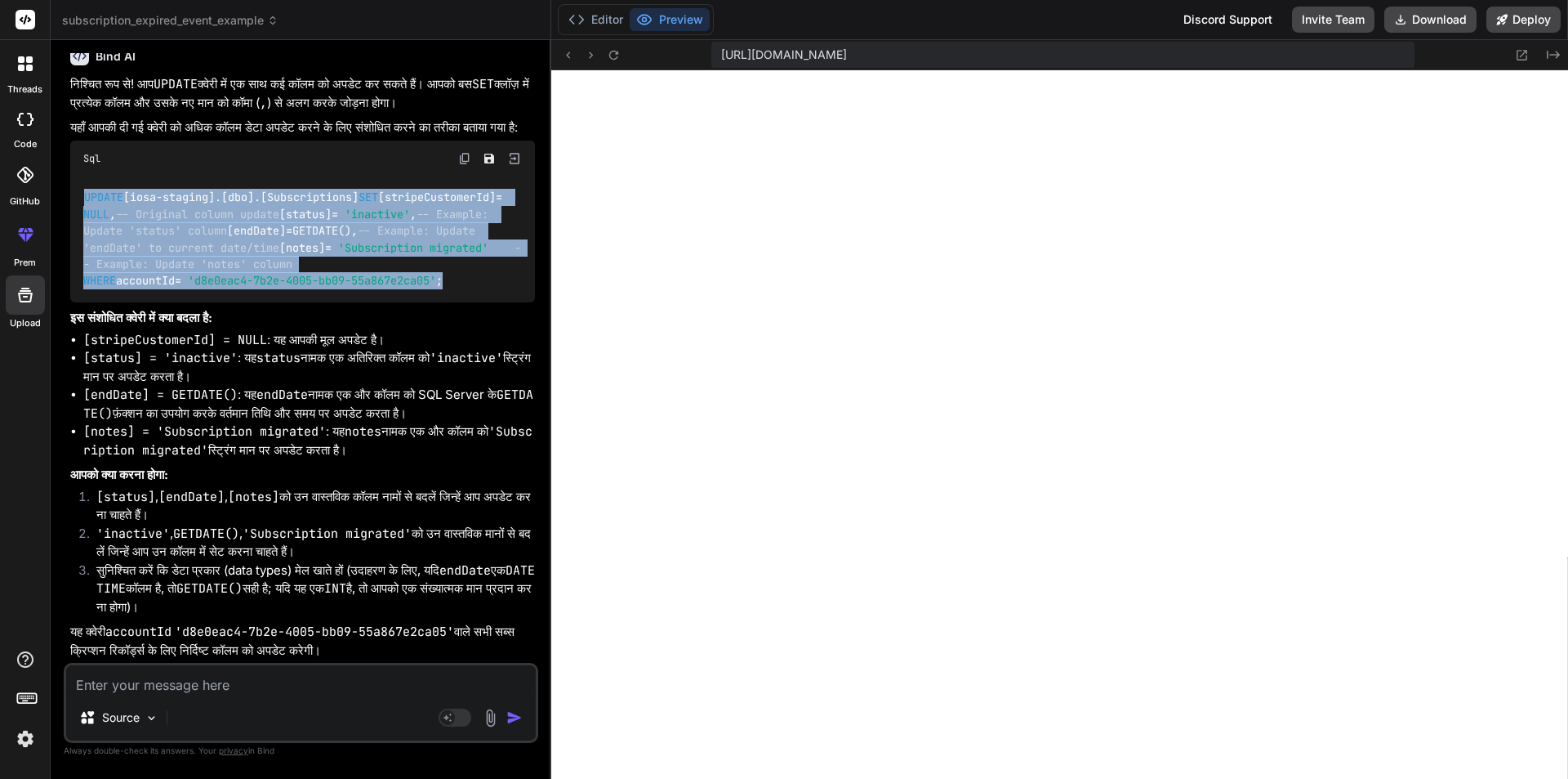
drag, startPoint x: 477, startPoint y: 280, endPoint x: 63, endPoint y: 104, distance: 449.9
click at [63, 104] on div "Bind AI Web Search Created with Pixso. Code Generator You hello Bind AI Hello! …" at bounding box center [301, 409] width 500 height 738
copy code "UPDATE [iosa - staging].[dbo].[Subscriptions] SET [stripeCustomerId] = NULL , -…"
